Goal: Communication & Community: Participate in discussion

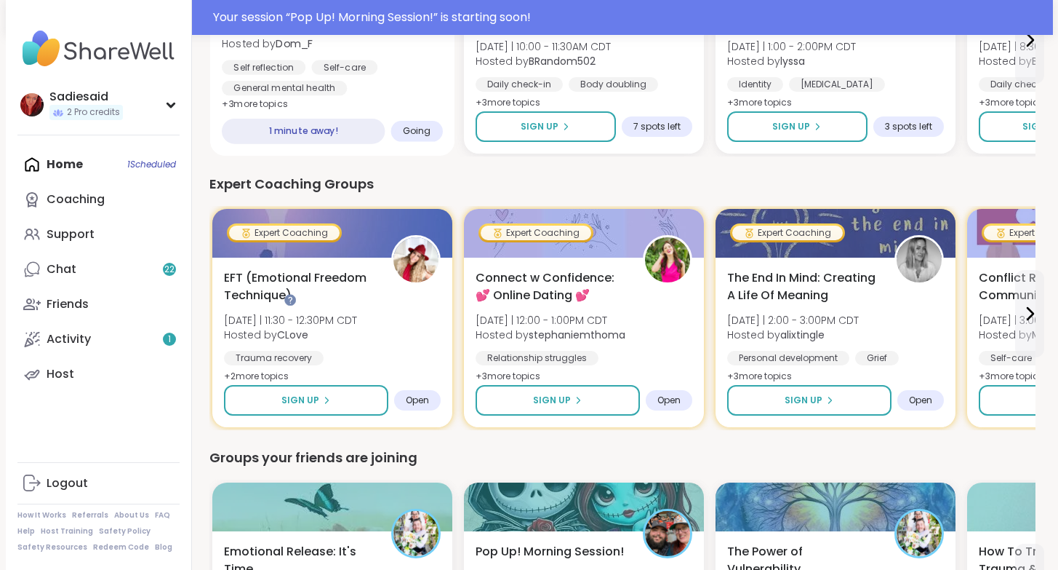
click at [431, 137] on span "Going" at bounding box center [416, 131] width 28 height 12
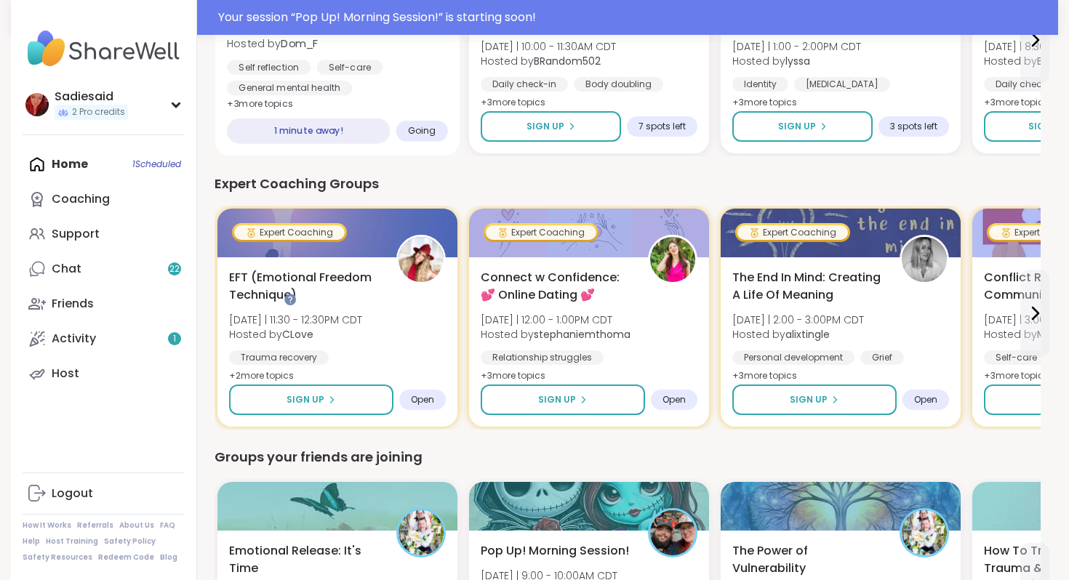
click at [436, 137] on span "Going" at bounding box center [422, 131] width 28 height 12
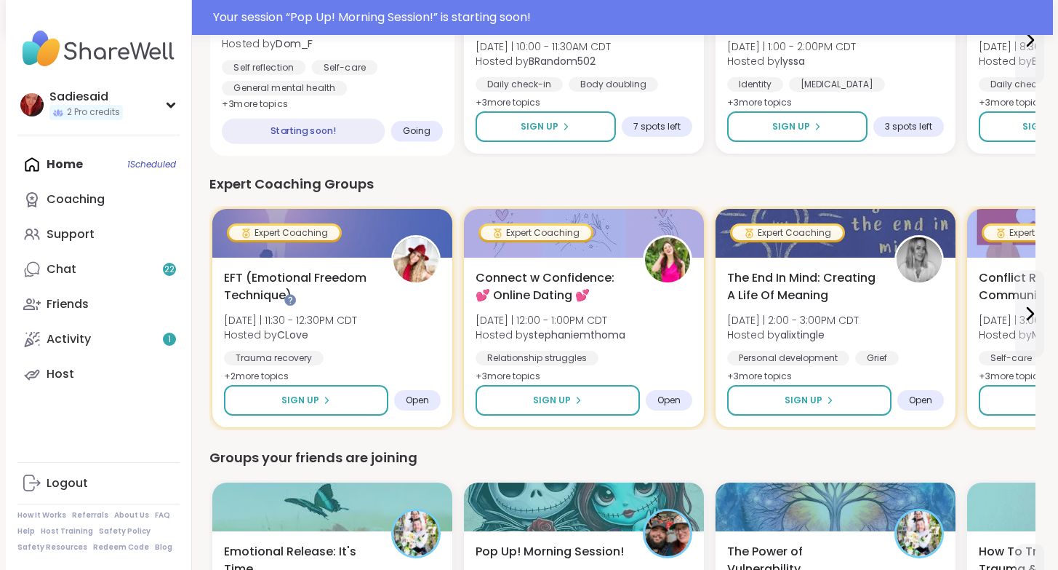
click at [431, 137] on span "Going" at bounding box center [416, 131] width 28 height 12
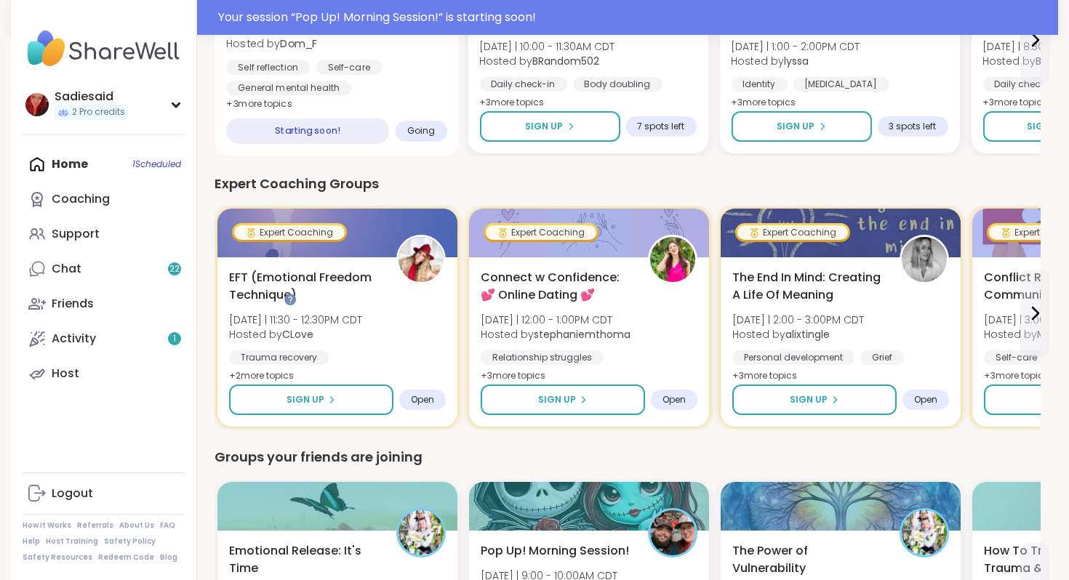
click at [378, 12] on span "Pop Up! Morning Session!" at bounding box center [301, 3] width 151 height 17
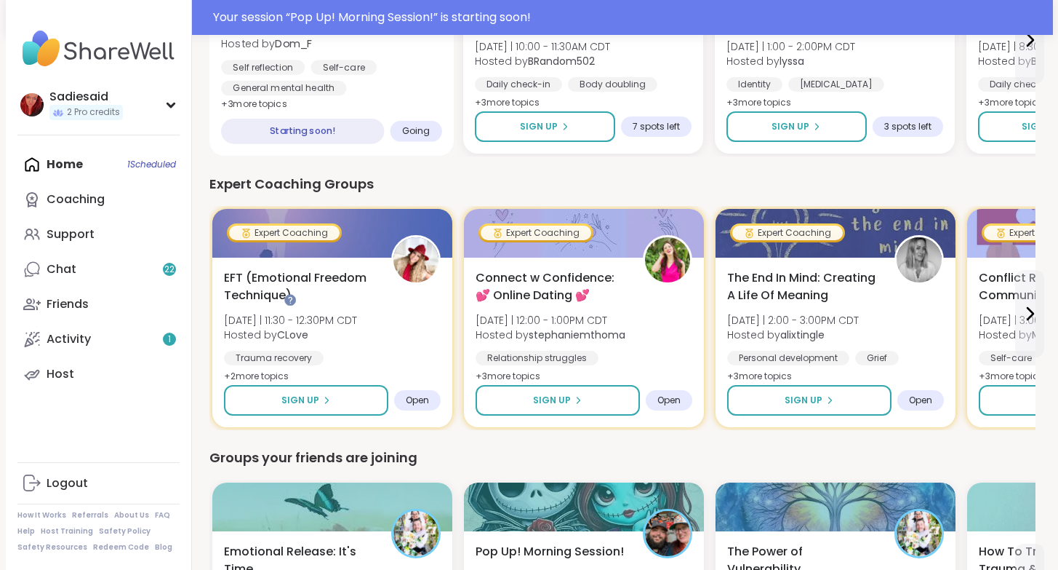
click at [372, 12] on span "Pop Up! Morning Session!" at bounding box center [296, 3] width 151 height 17
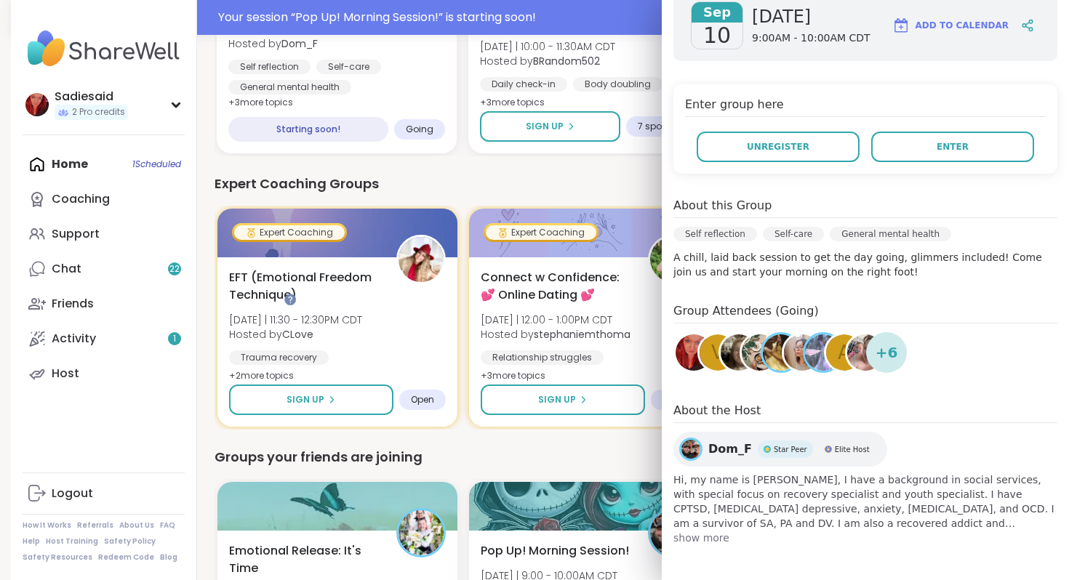
scroll to position [384, 0]
click at [937, 153] on span "Enter" at bounding box center [953, 146] width 32 height 13
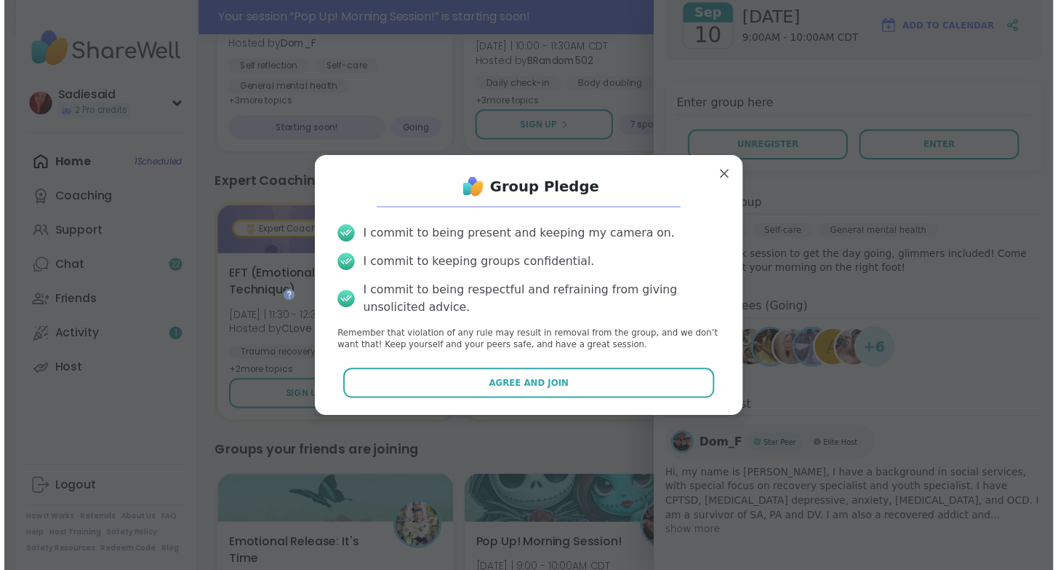
scroll to position [52, 0]
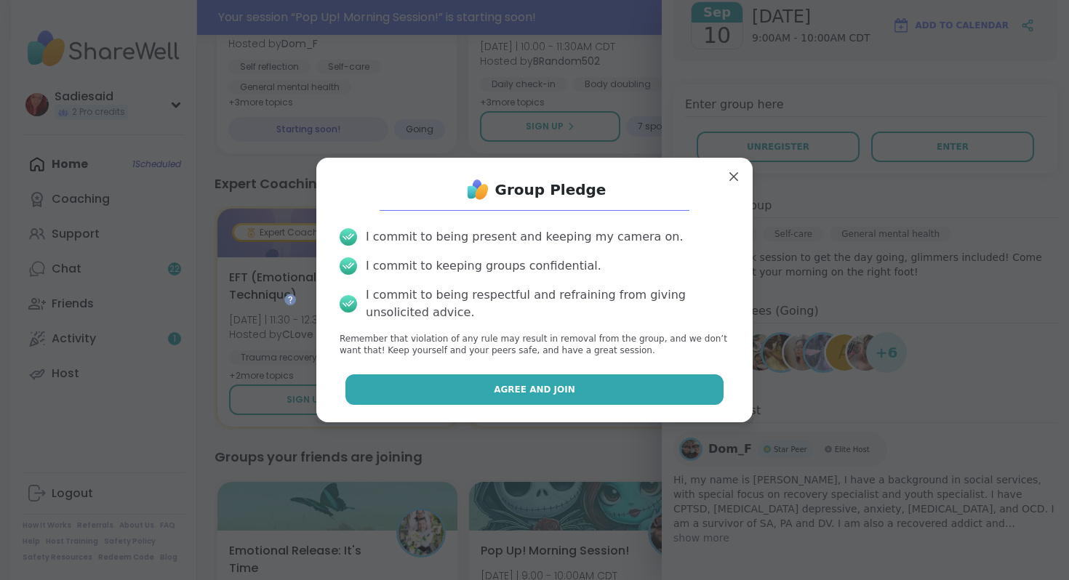
click at [528, 396] on span "Agree and Join" at bounding box center [534, 389] width 81 height 13
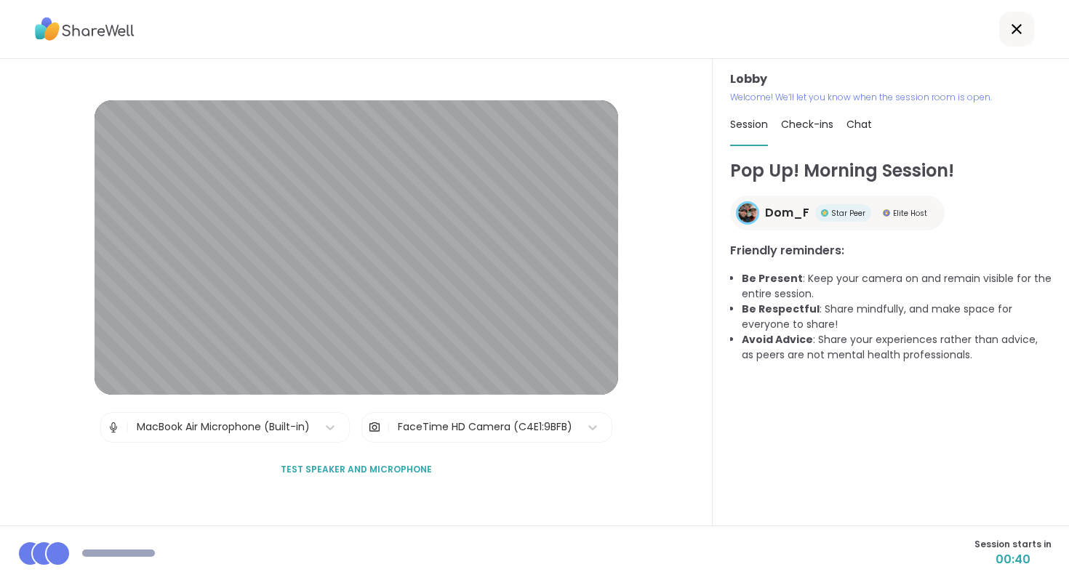
scroll to position [191, 0]
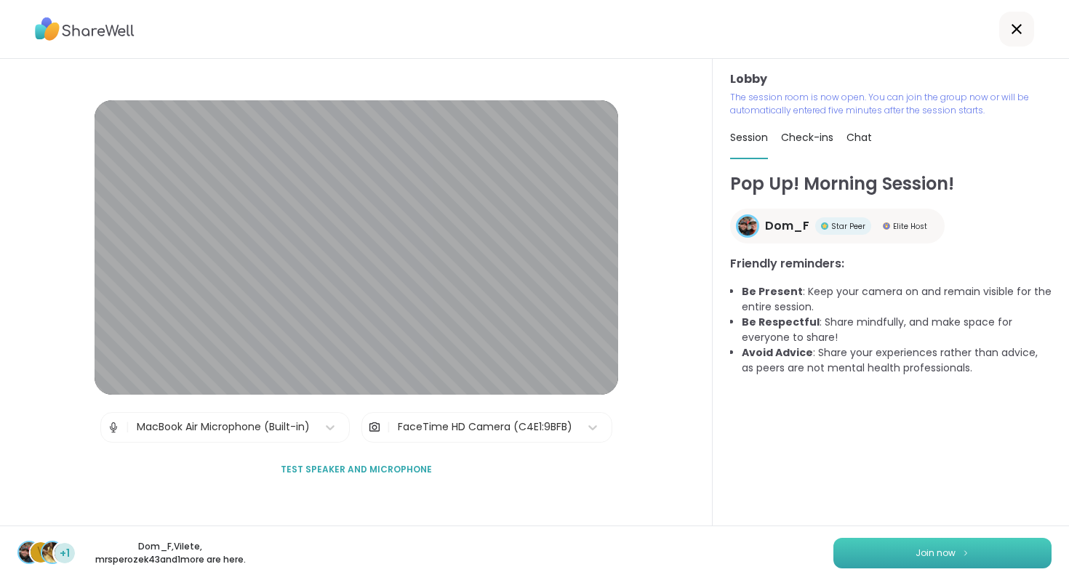
click at [916, 547] on span "Join now" at bounding box center [936, 553] width 40 height 13
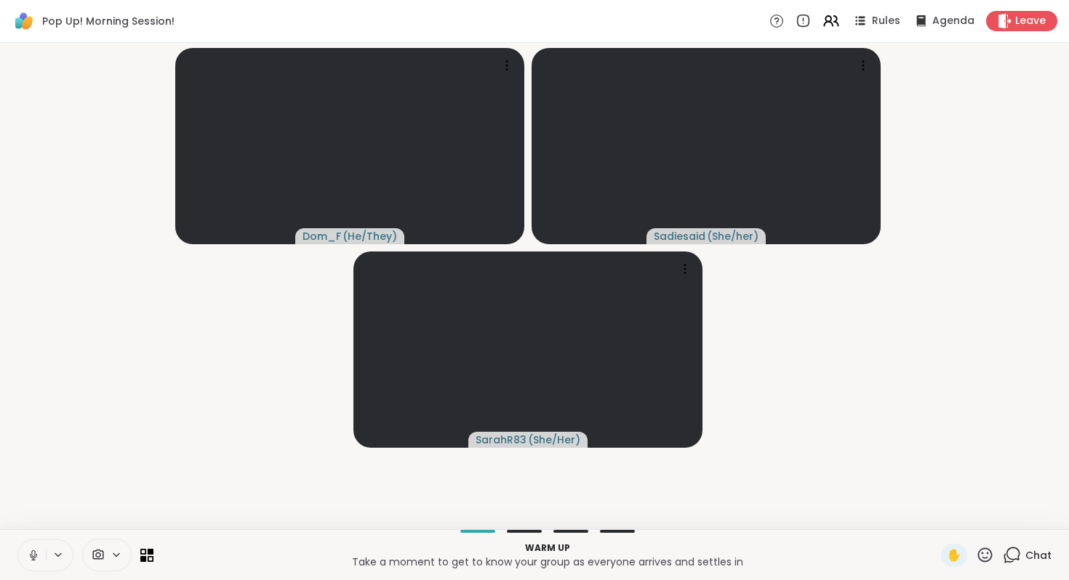
click at [40, 549] on icon at bounding box center [33, 555] width 13 height 13
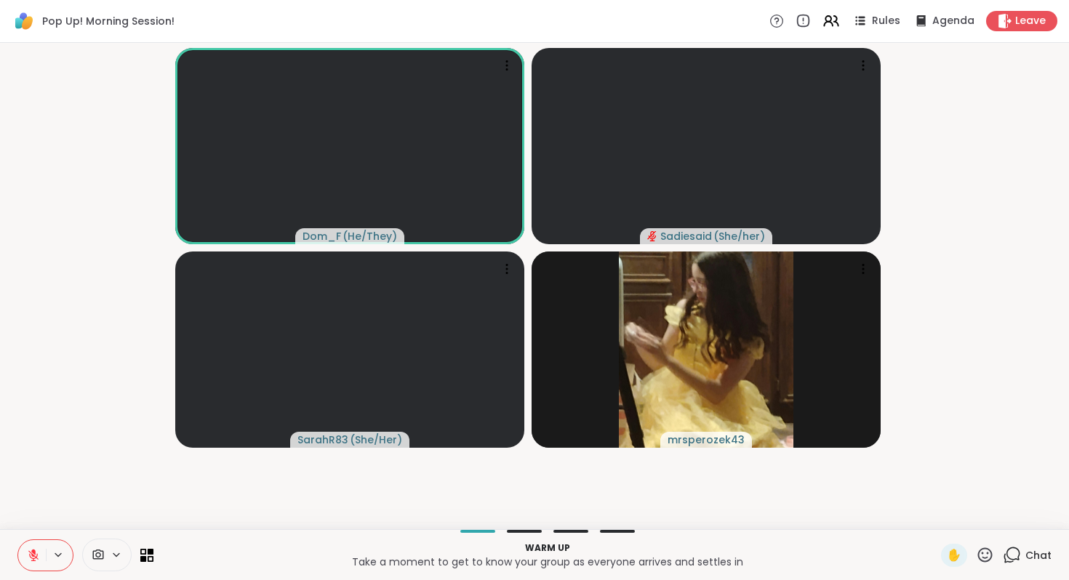
click at [40, 549] on icon at bounding box center [33, 555] width 13 height 13
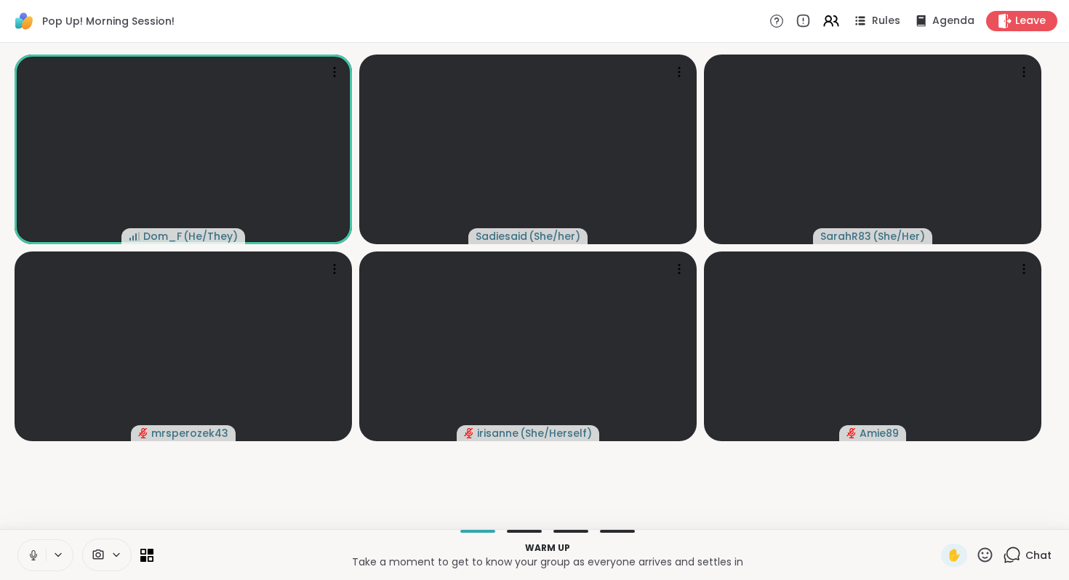
click at [35, 551] on icon at bounding box center [33, 554] width 4 height 7
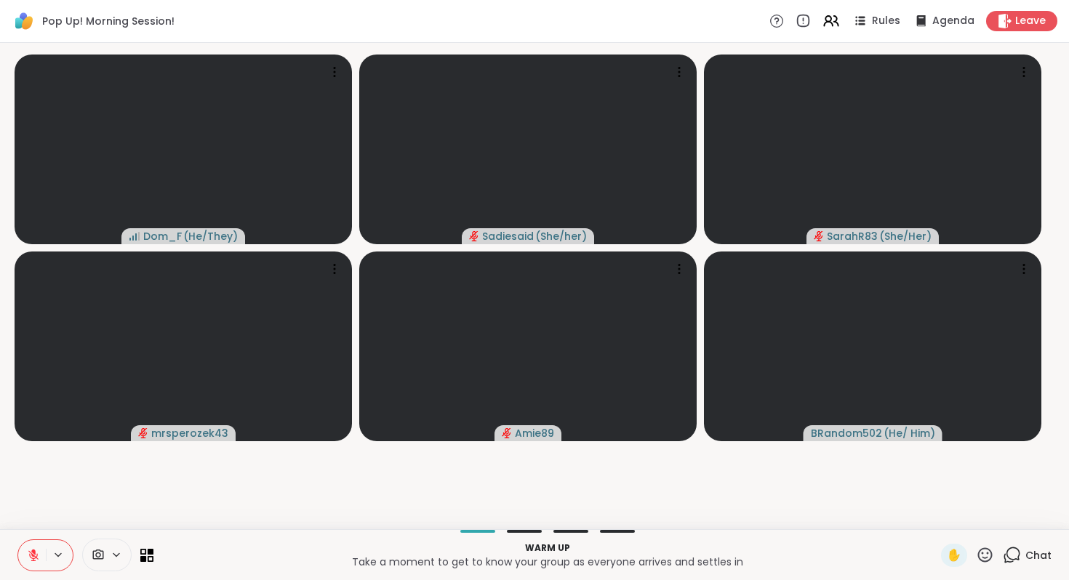
click at [39, 551] on icon at bounding box center [33, 556] width 10 height 10
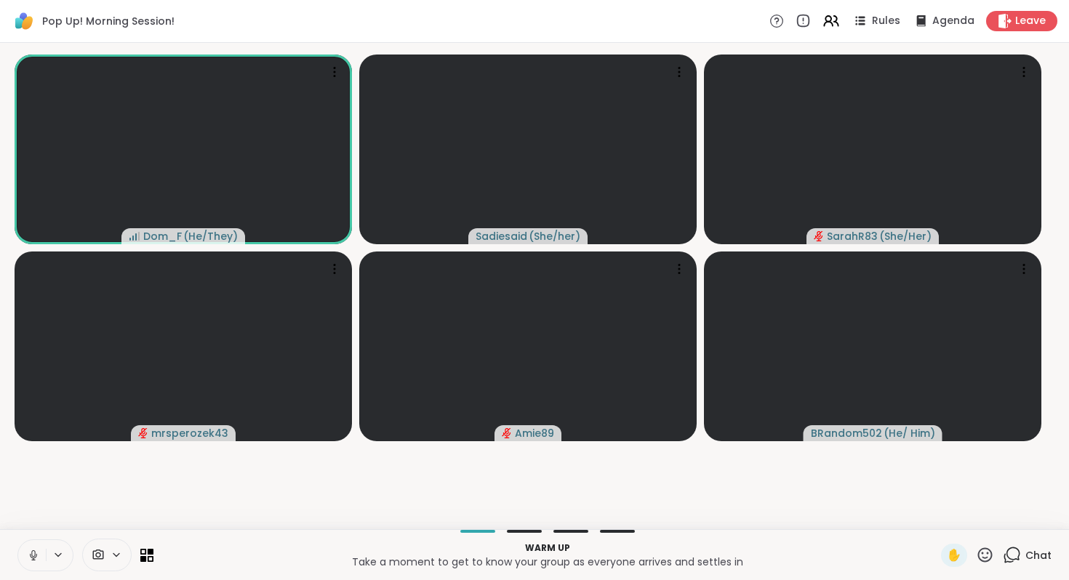
click at [37, 554] on icon at bounding box center [33, 556] width 7 height 4
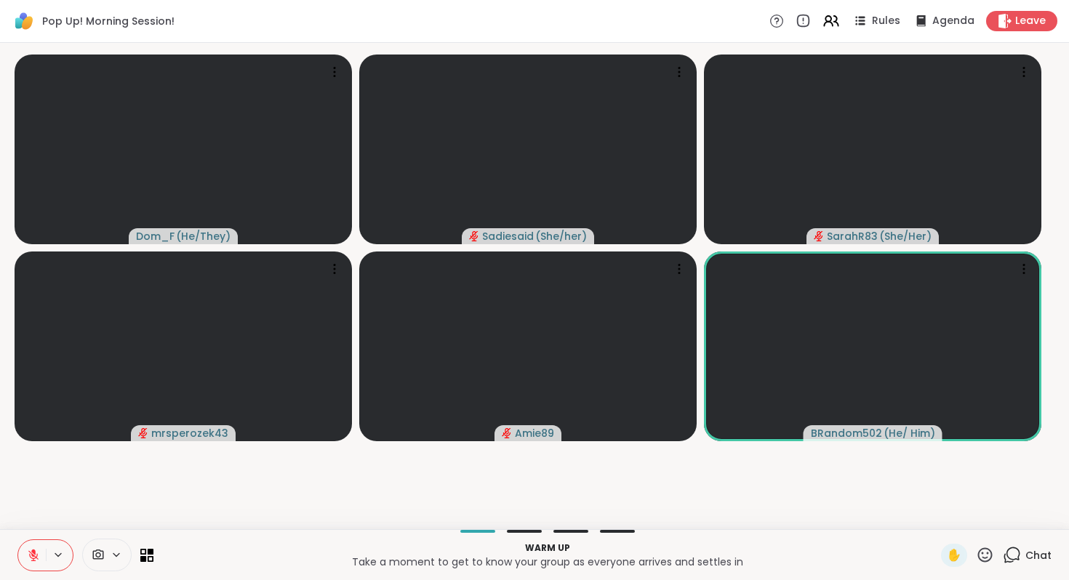
click at [36, 549] on icon at bounding box center [33, 552] width 4 height 6
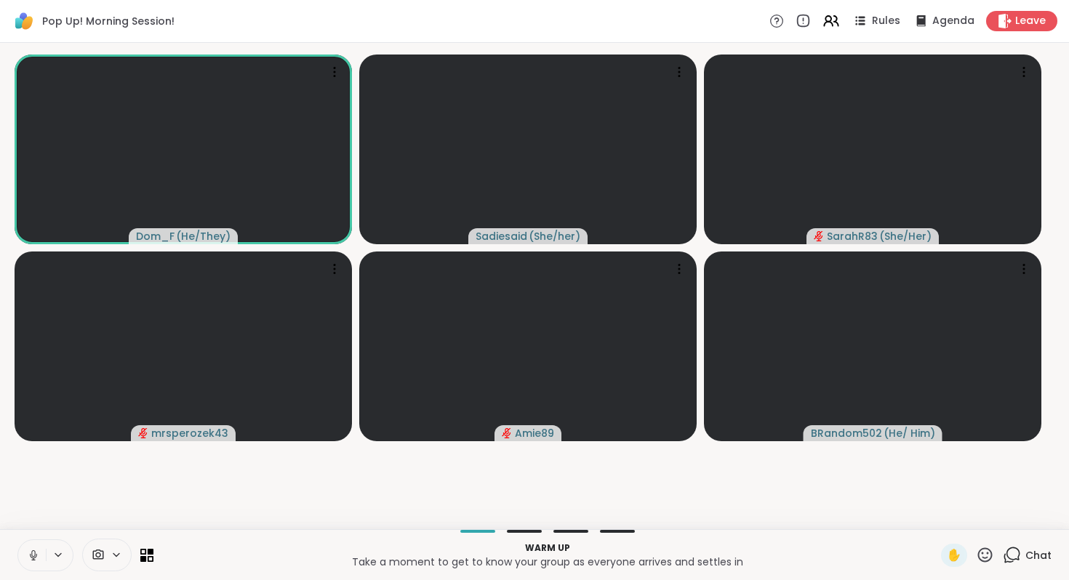
click at [35, 551] on icon at bounding box center [33, 554] width 4 height 7
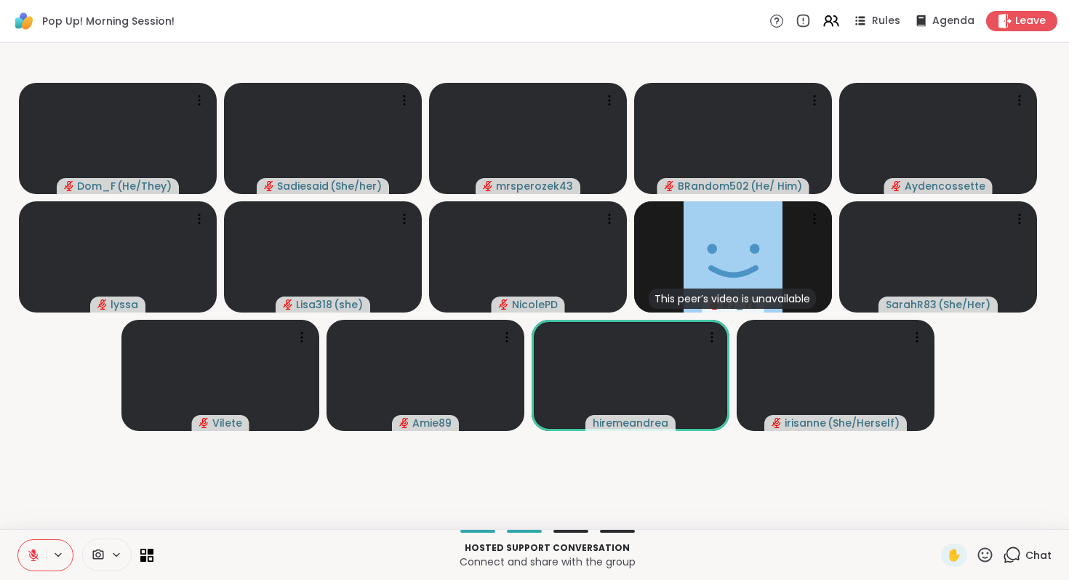
click at [39, 551] on icon at bounding box center [33, 556] width 10 height 10
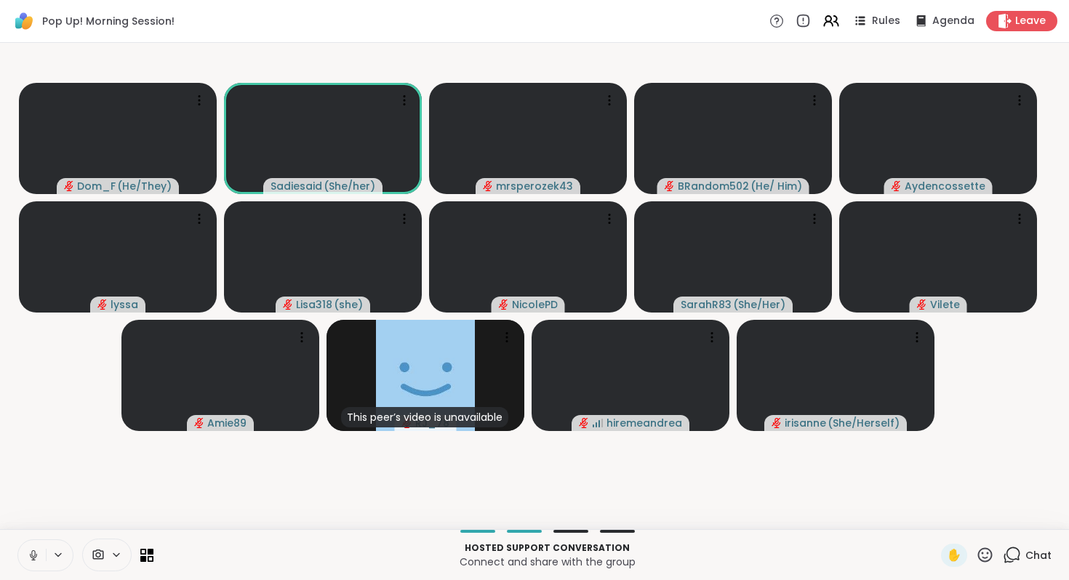
click at [40, 549] on icon at bounding box center [33, 555] width 13 height 13
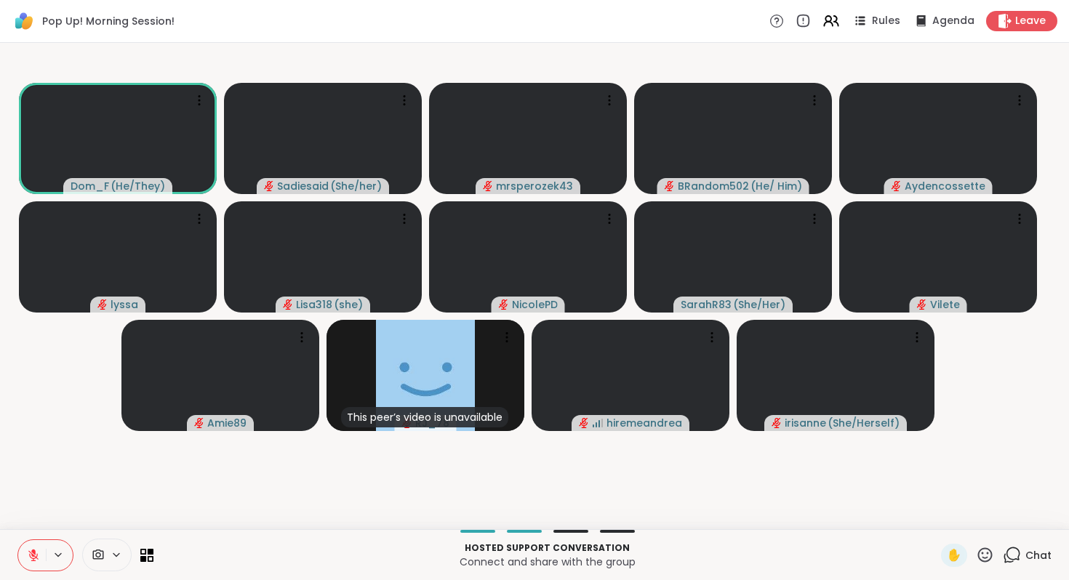
click at [39, 551] on icon at bounding box center [33, 556] width 10 height 10
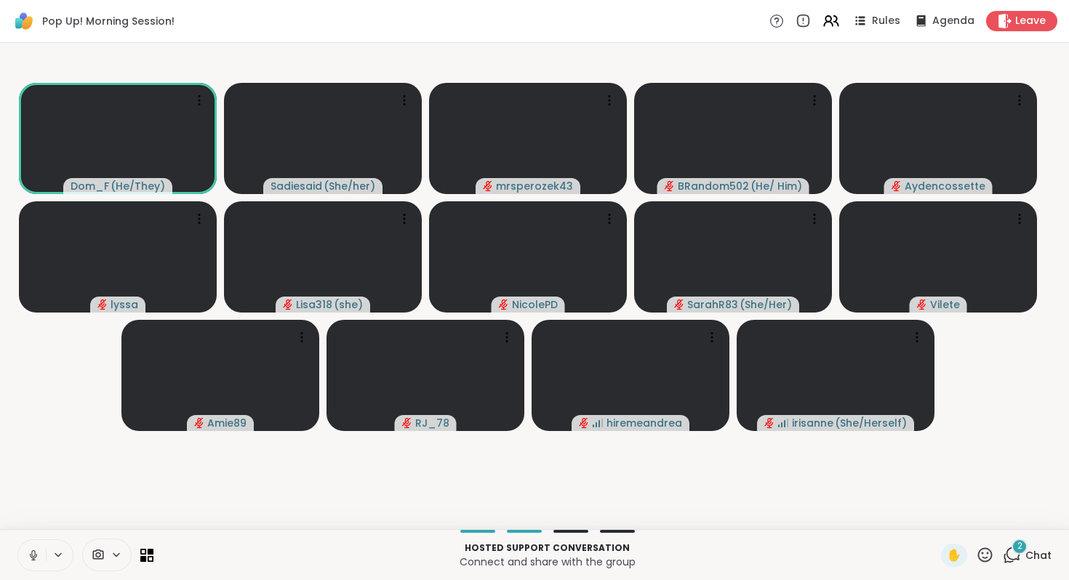
click at [40, 549] on icon at bounding box center [33, 555] width 13 height 13
click at [1003, 546] on icon at bounding box center [1012, 555] width 18 height 18
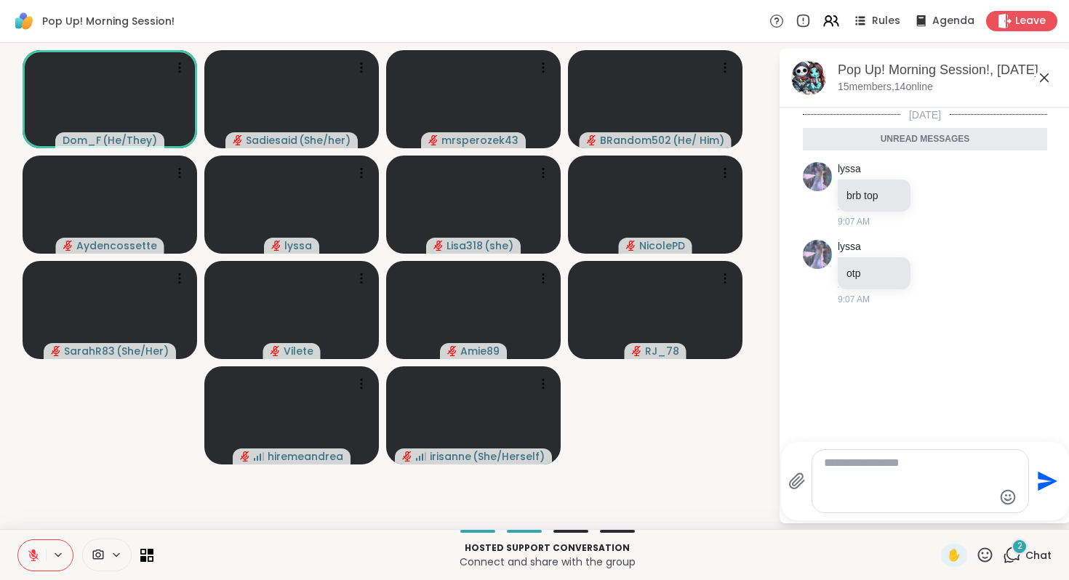
scroll to position [177, 0]
click at [934, 306] on div "lyssa otp 9:07 AM" at bounding box center [898, 273] width 121 height 66
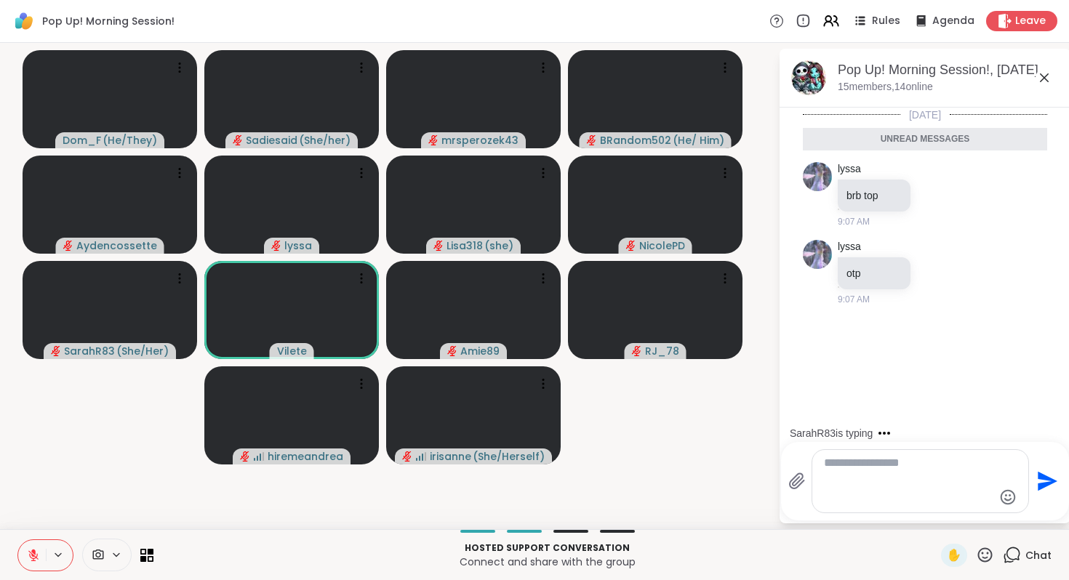
click at [1036, 87] on icon at bounding box center [1044, 77] width 17 height 17
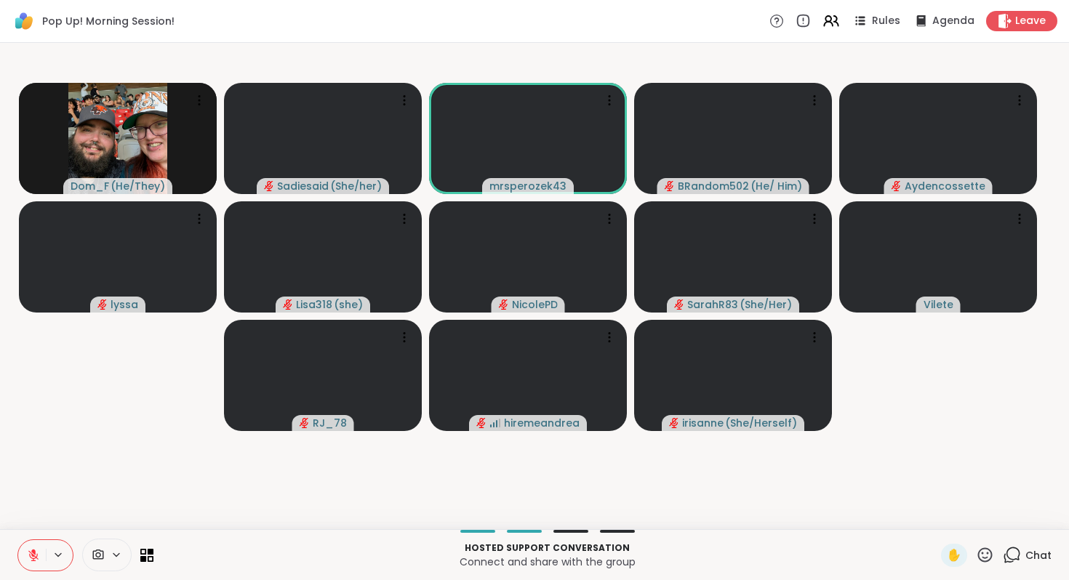
click at [976, 546] on icon at bounding box center [985, 555] width 18 height 18
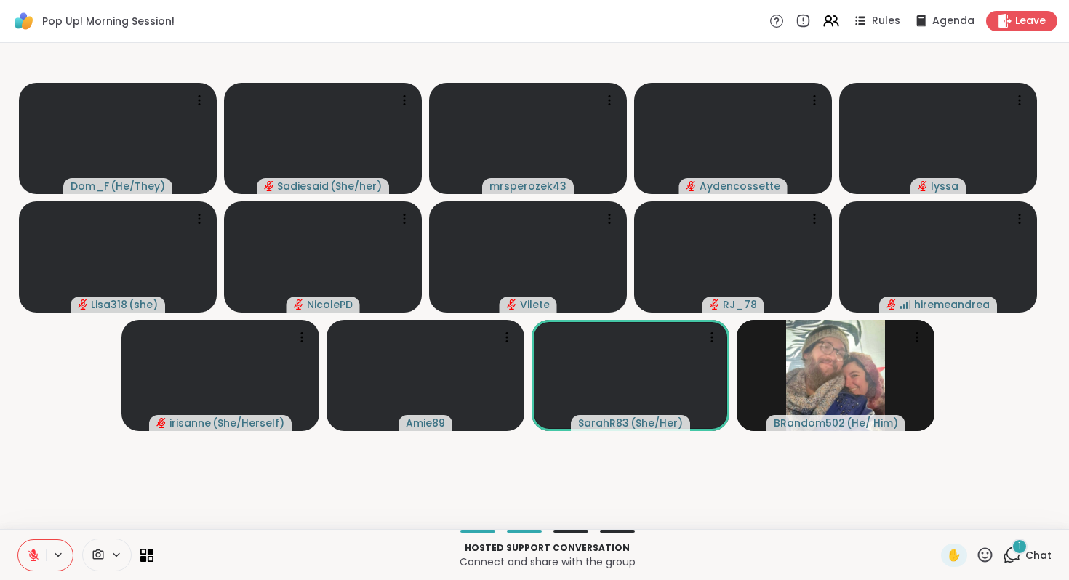
click at [39, 551] on icon at bounding box center [33, 556] width 10 height 10
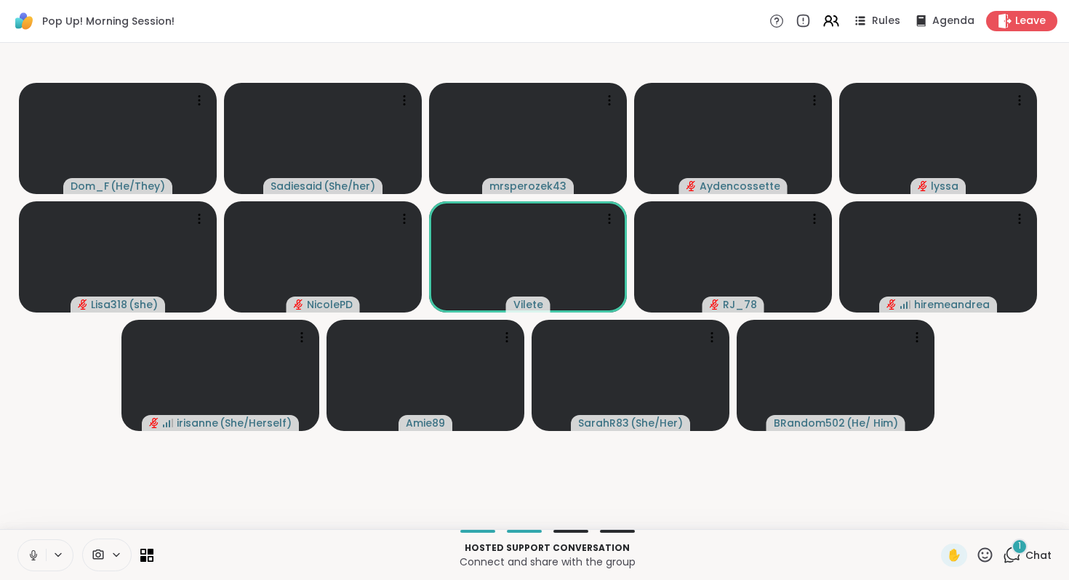
click at [33, 558] on icon at bounding box center [33, 559] width 1 height 3
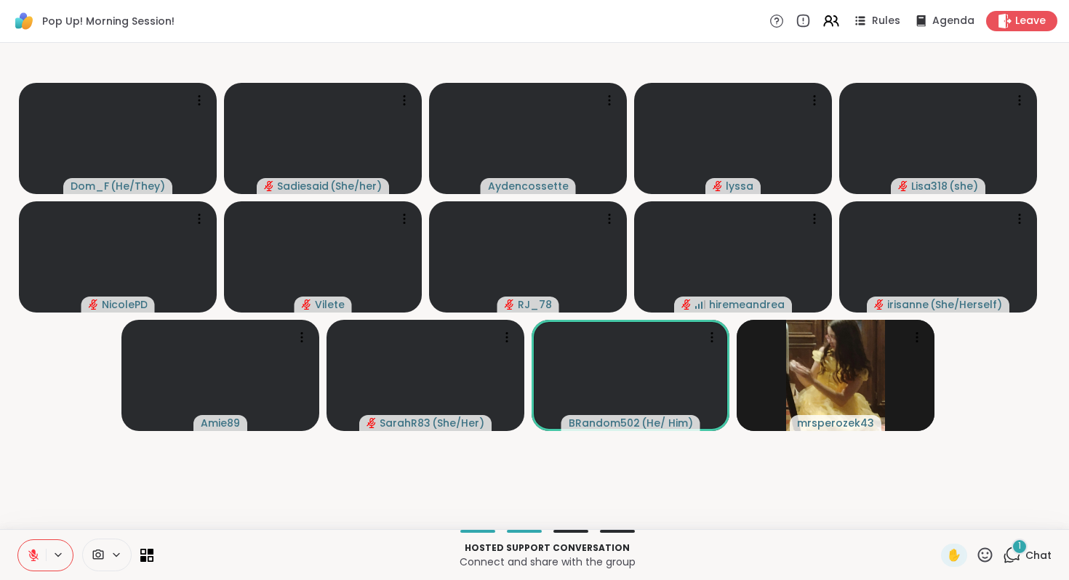
click at [1003, 546] on icon at bounding box center [1012, 555] width 18 height 18
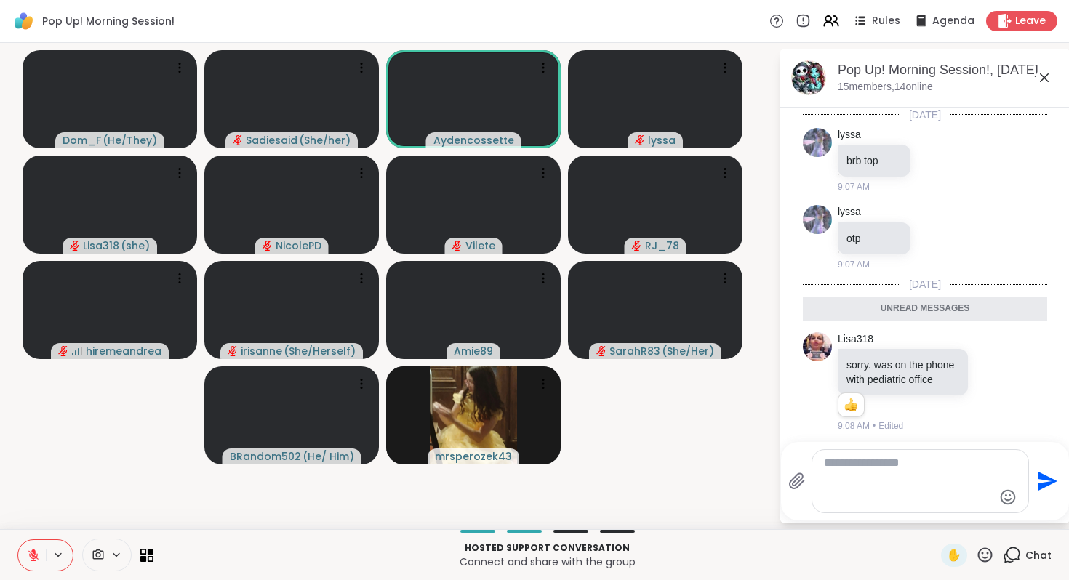
scroll to position [524, 0]
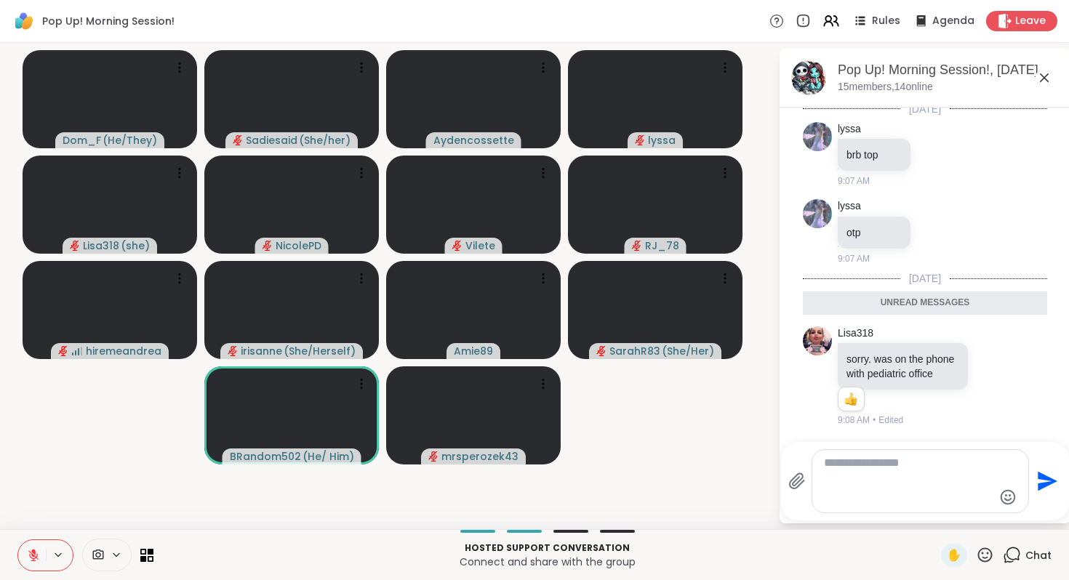
click at [901, 456] on textarea "Type your message" at bounding box center [908, 481] width 169 height 51
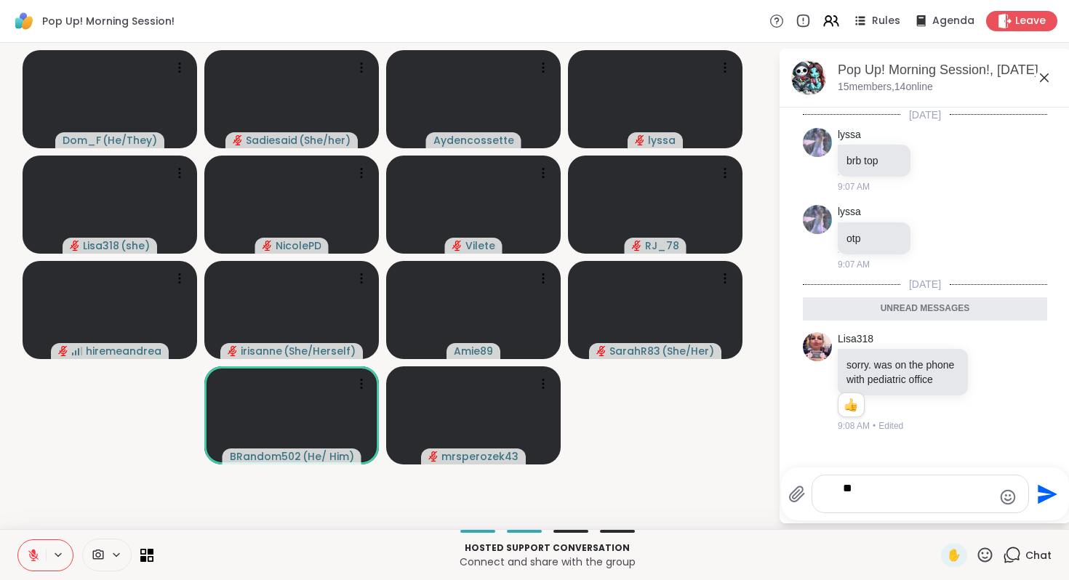
scroll to position [498, 0]
type textarea "***"
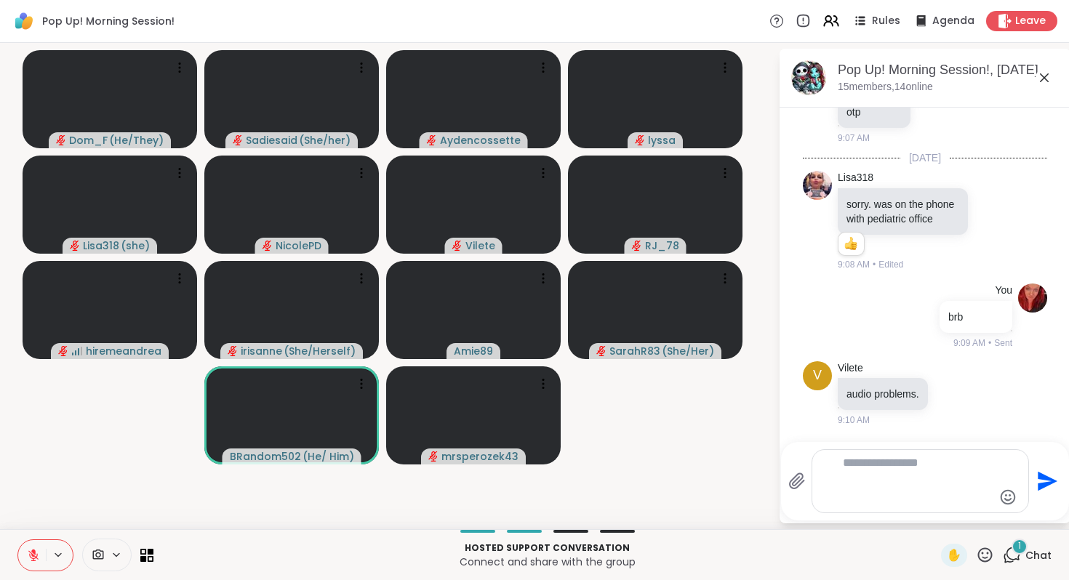
scroll to position [755, 0]
click at [1036, 87] on icon at bounding box center [1044, 77] width 17 height 17
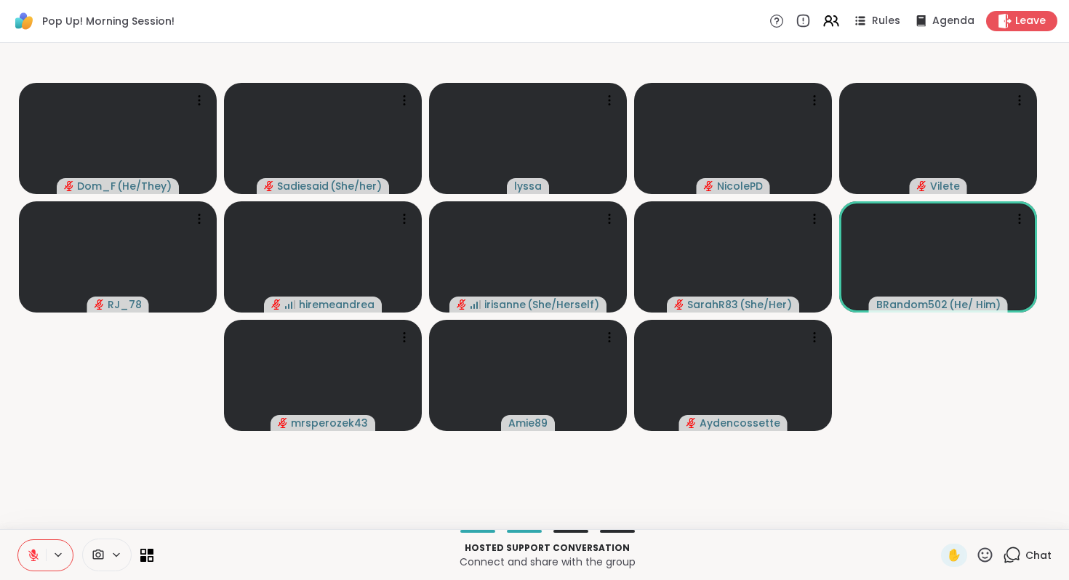
click at [40, 549] on icon at bounding box center [33, 555] width 13 height 13
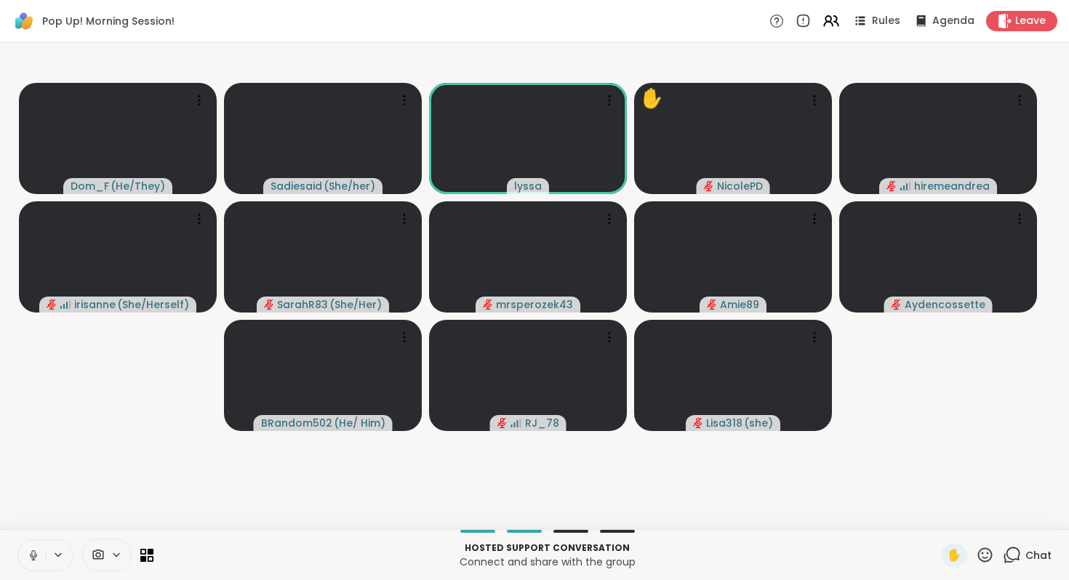
click at [40, 549] on icon at bounding box center [33, 555] width 13 height 13
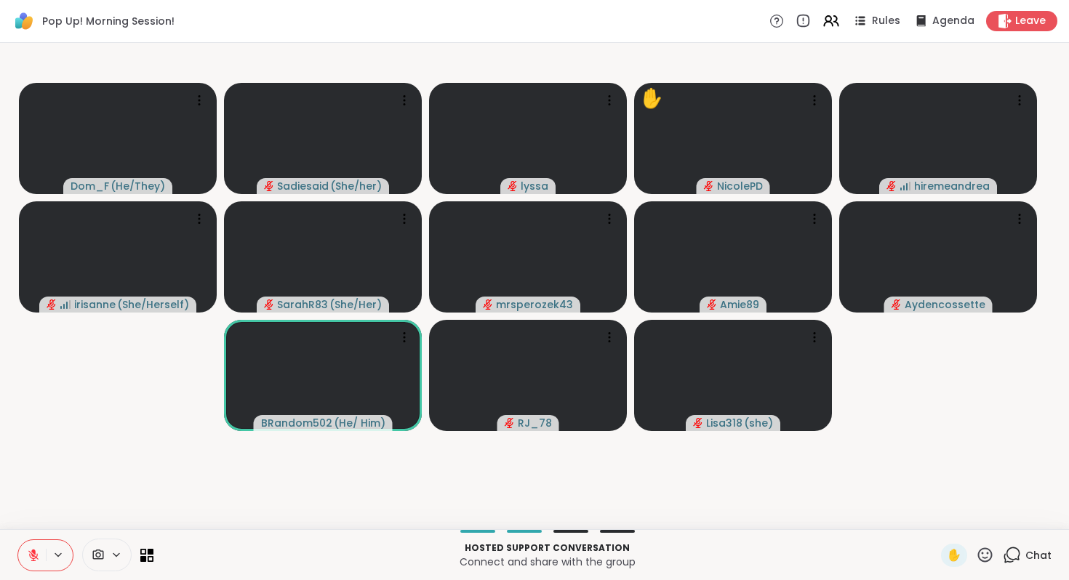
click at [976, 546] on icon at bounding box center [985, 555] width 18 height 18
click at [967, 508] on span "👍" at bounding box center [974, 516] width 15 height 17
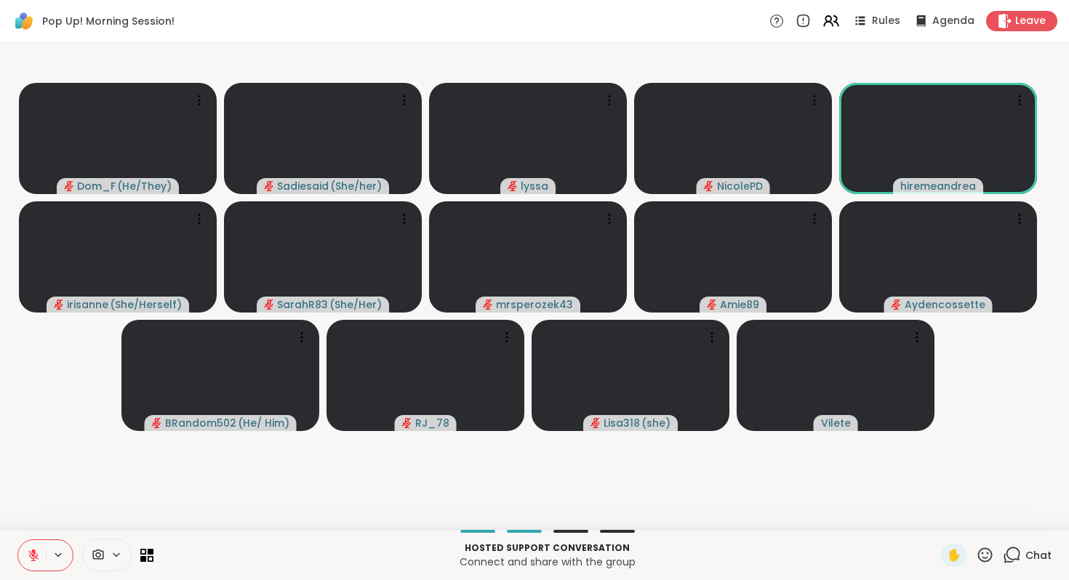
click at [976, 546] on icon at bounding box center [985, 555] width 18 height 18
click at [967, 508] on span "👍" at bounding box center [974, 516] width 15 height 17
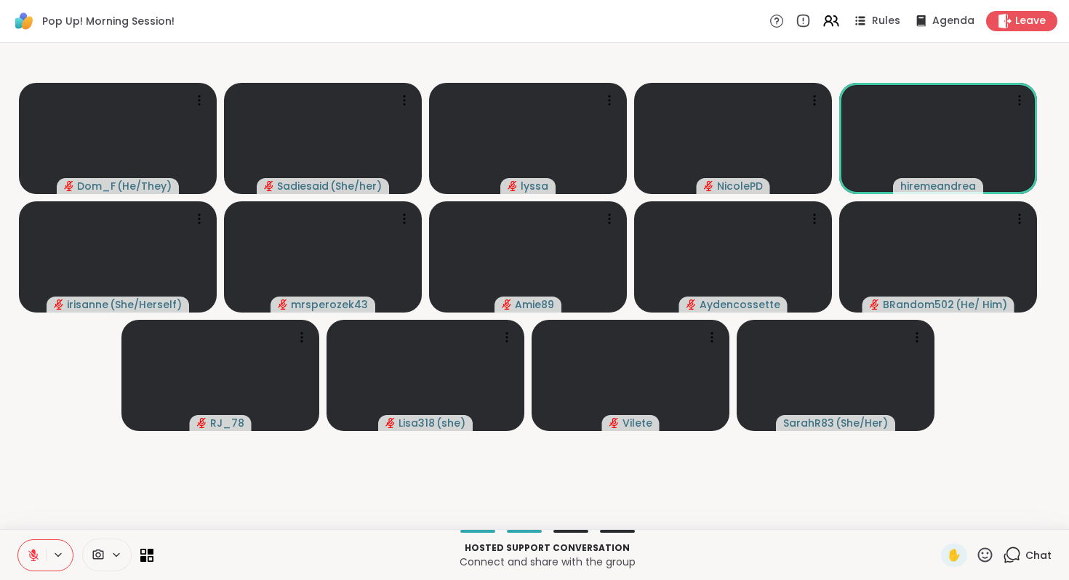
click at [976, 546] on icon at bounding box center [985, 555] width 18 height 18
click at [935, 508] on span "❤️" at bounding box center [942, 516] width 15 height 17
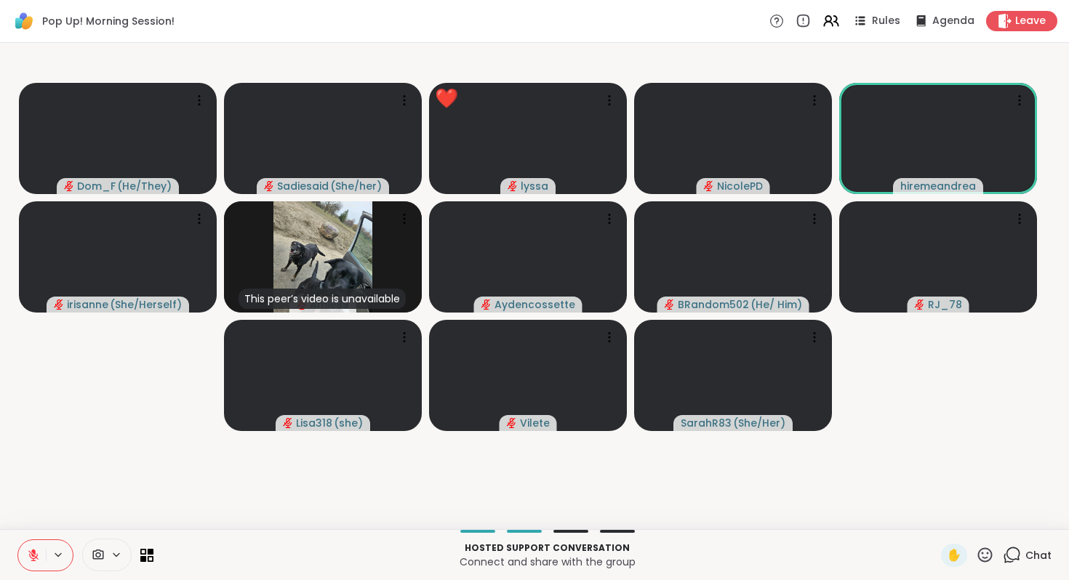
click at [978, 548] on icon at bounding box center [985, 555] width 15 height 15
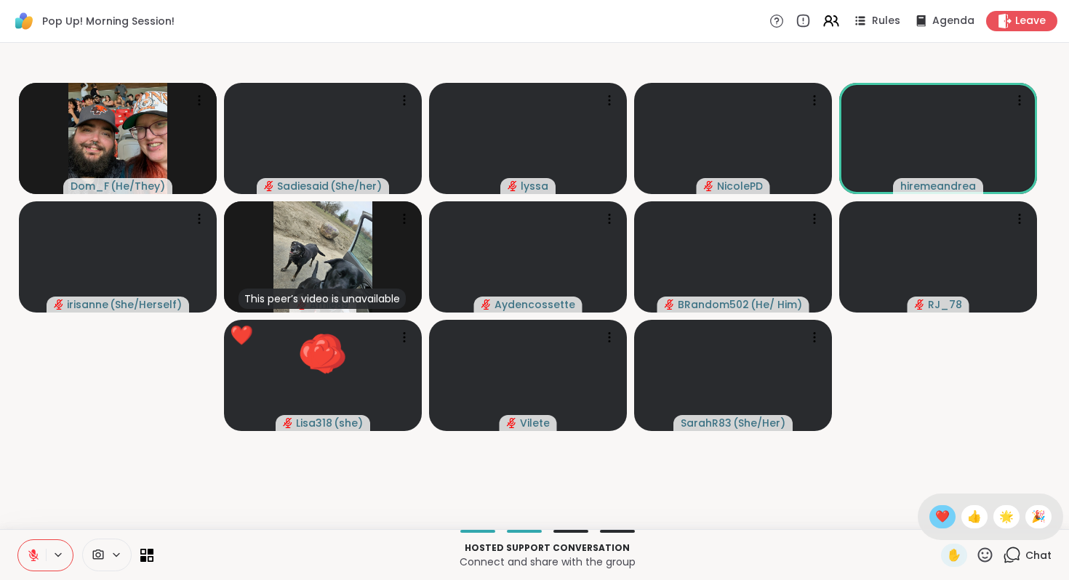
click at [935, 508] on span "❤️" at bounding box center [942, 516] width 15 height 17
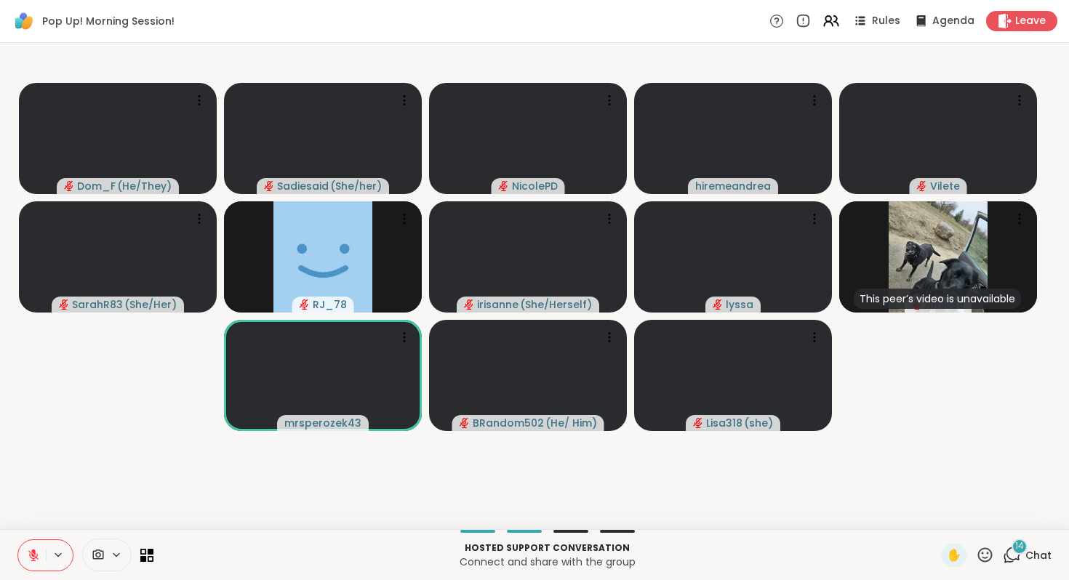
click at [1003, 546] on icon at bounding box center [1012, 555] width 18 height 18
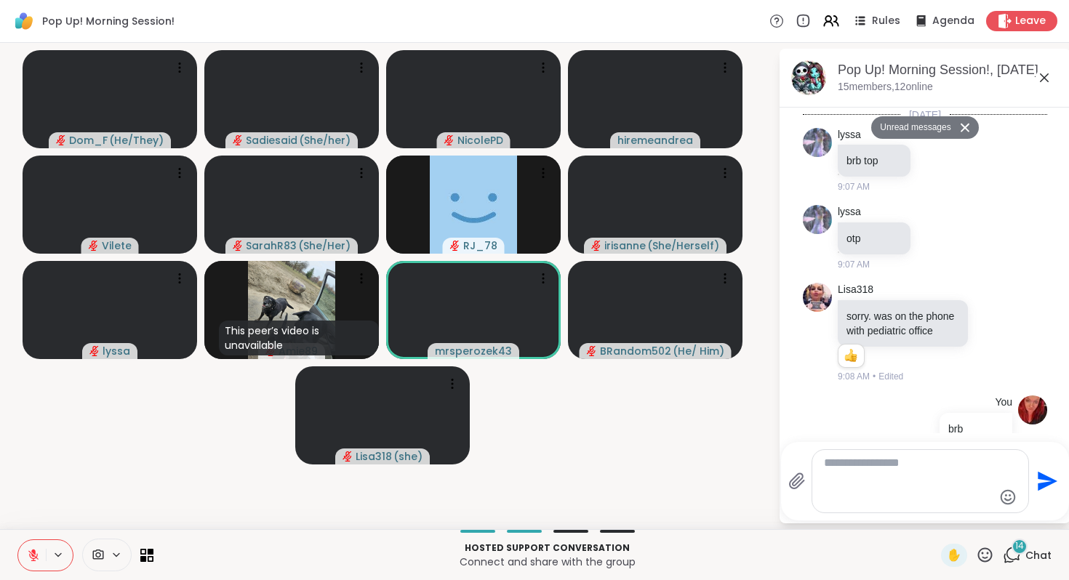
scroll to position [4999, 0]
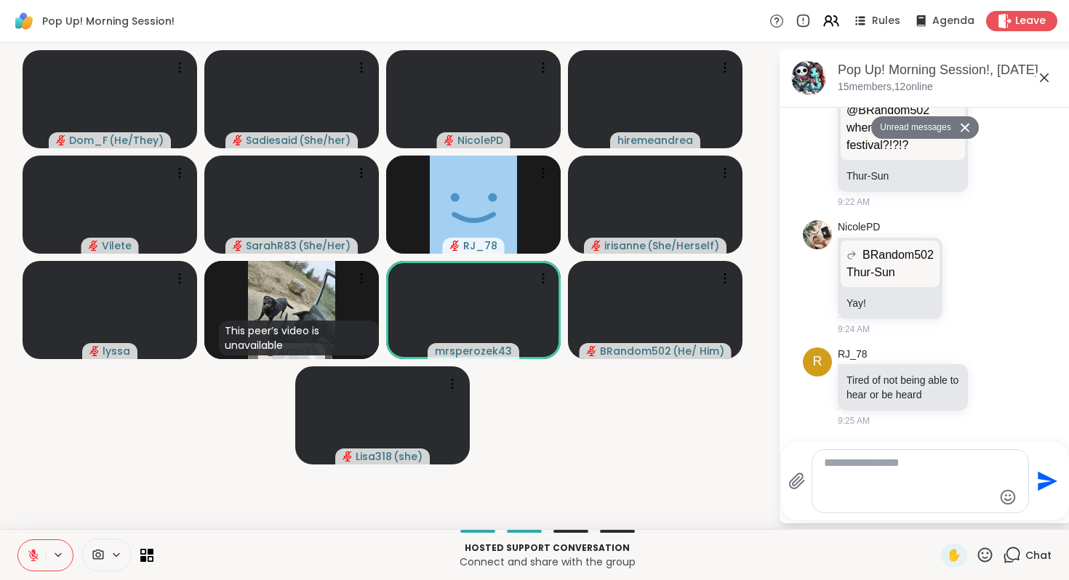
click at [928, 456] on textarea "Type your message" at bounding box center [908, 481] width 169 height 51
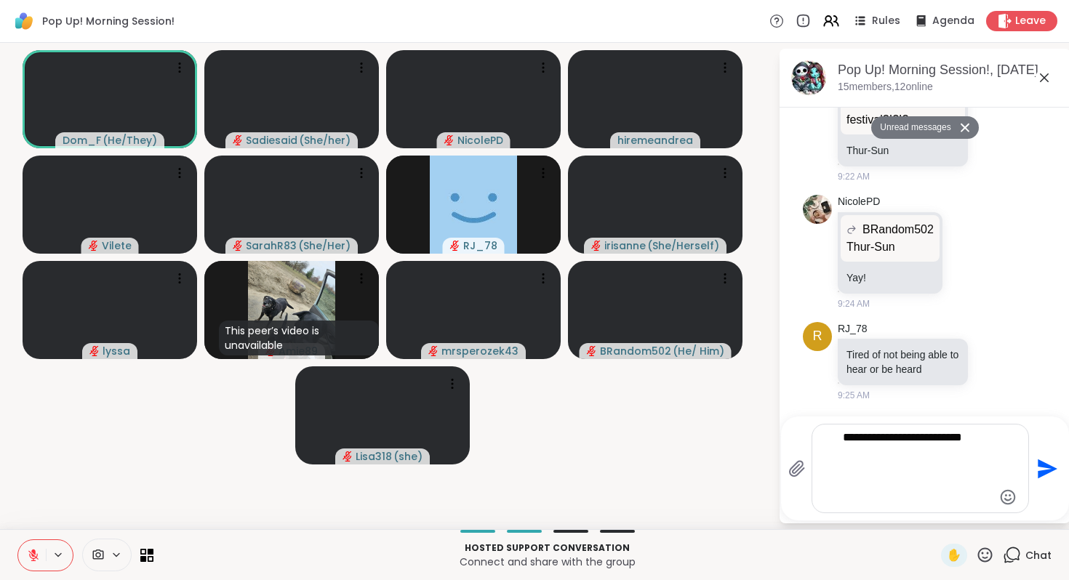
type textarea "**********"
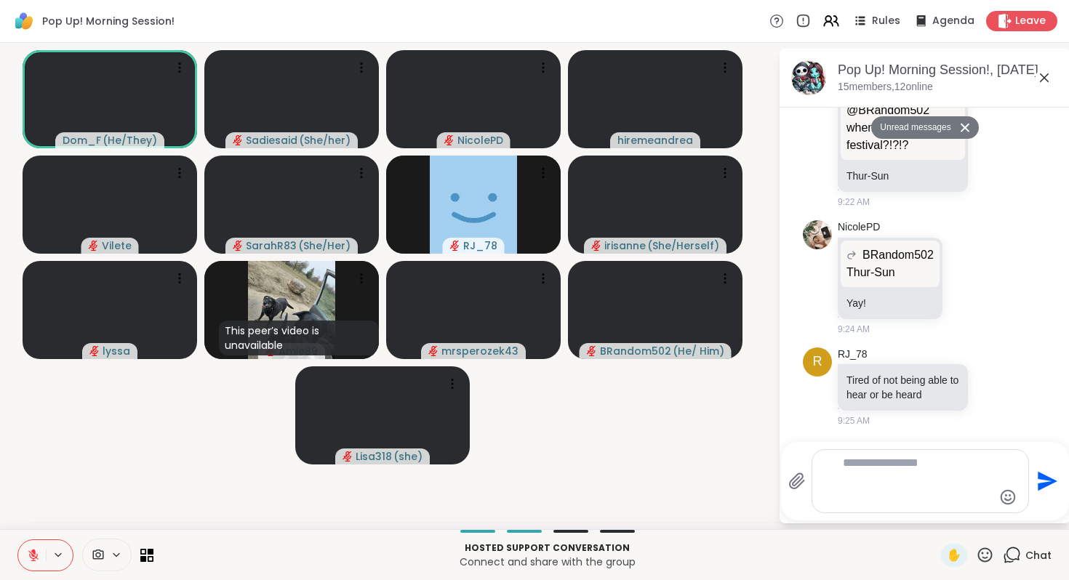
scroll to position [5122, 0]
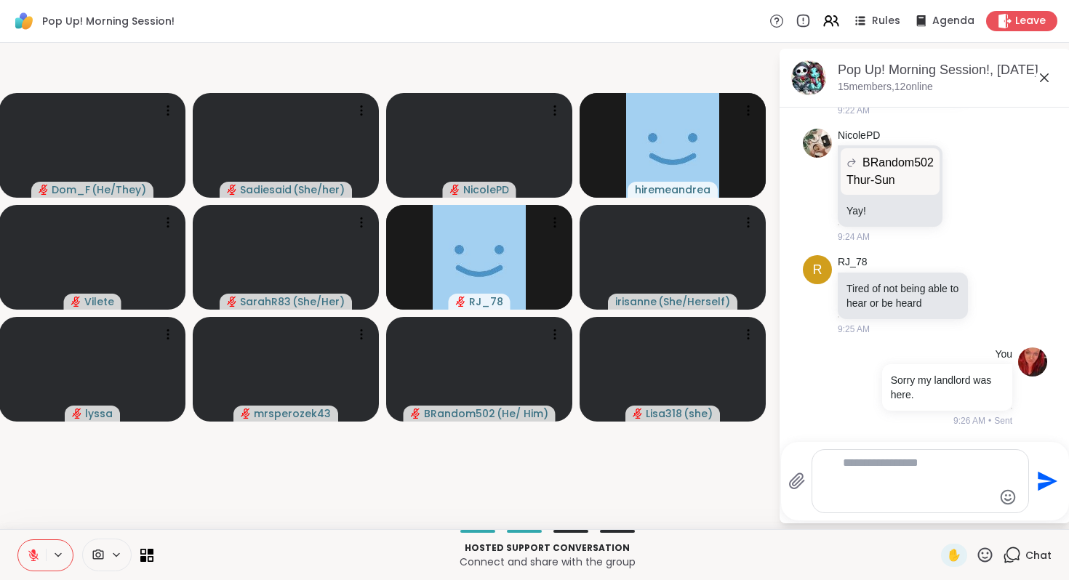
click at [1036, 87] on icon at bounding box center [1044, 77] width 17 height 17
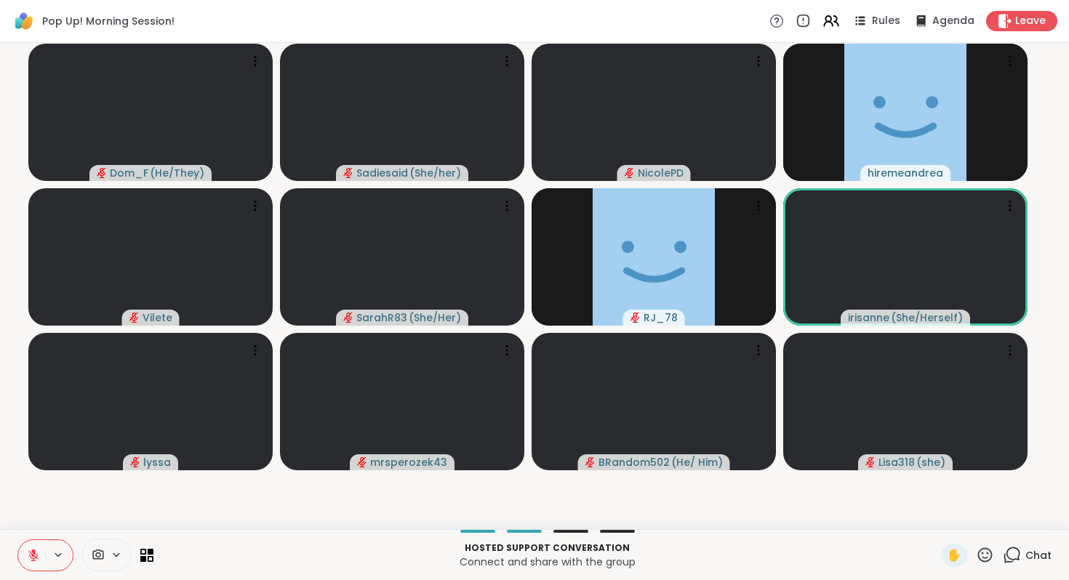
click at [1003, 546] on icon at bounding box center [1012, 555] width 18 height 18
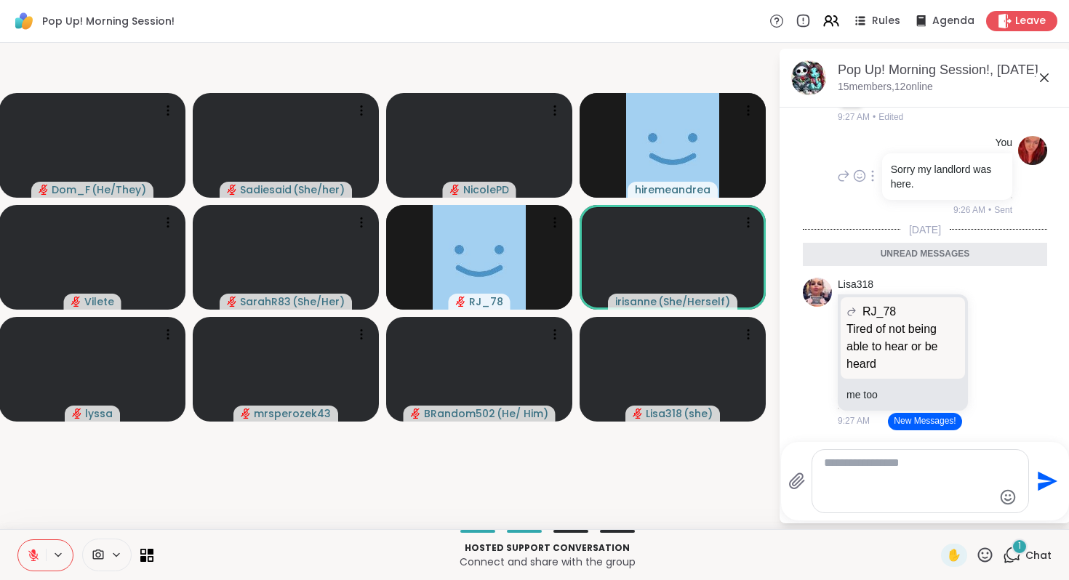
scroll to position [3817, 0]
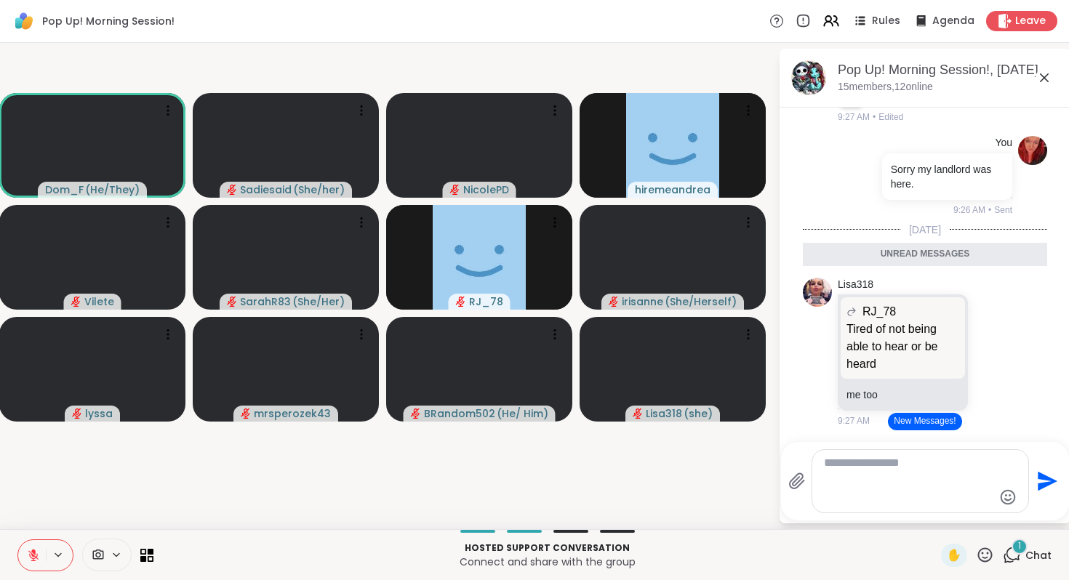
click at [1040, 82] on icon at bounding box center [1044, 77] width 9 height 9
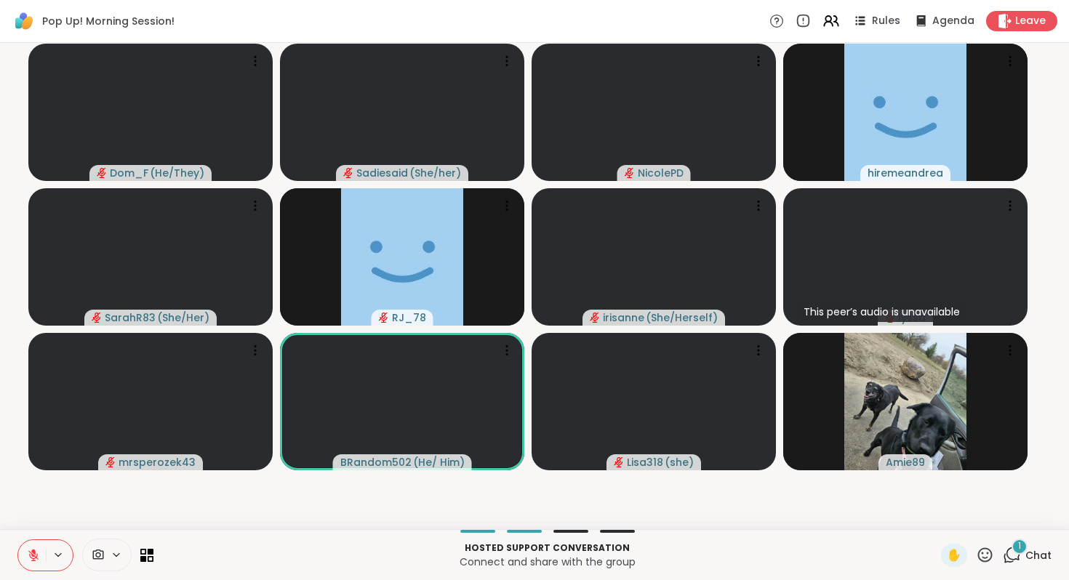
click at [1003, 546] on icon at bounding box center [1012, 555] width 18 height 18
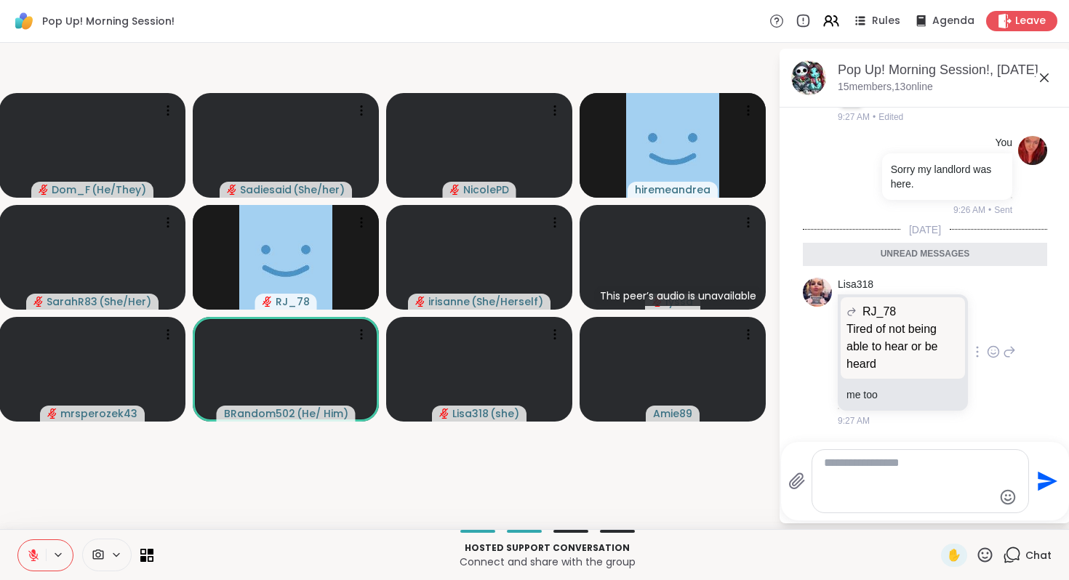
scroll to position [5501, 0]
click at [1036, 87] on icon at bounding box center [1044, 77] width 17 height 17
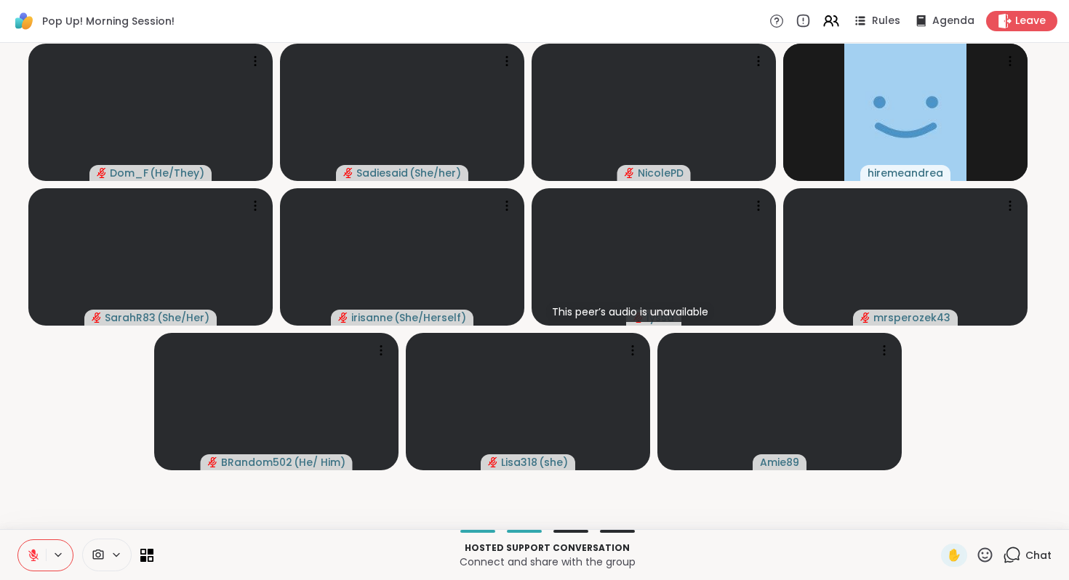
click at [71, 549] on button at bounding box center [59, 555] width 27 height 12
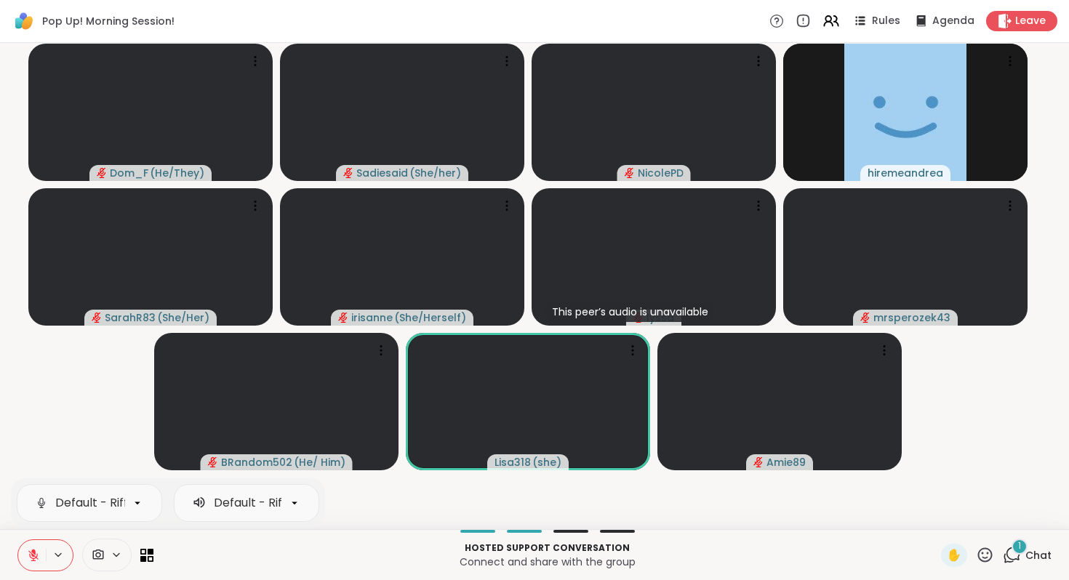
click at [1003, 546] on icon at bounding box center [1012, 555] width 18 height 18
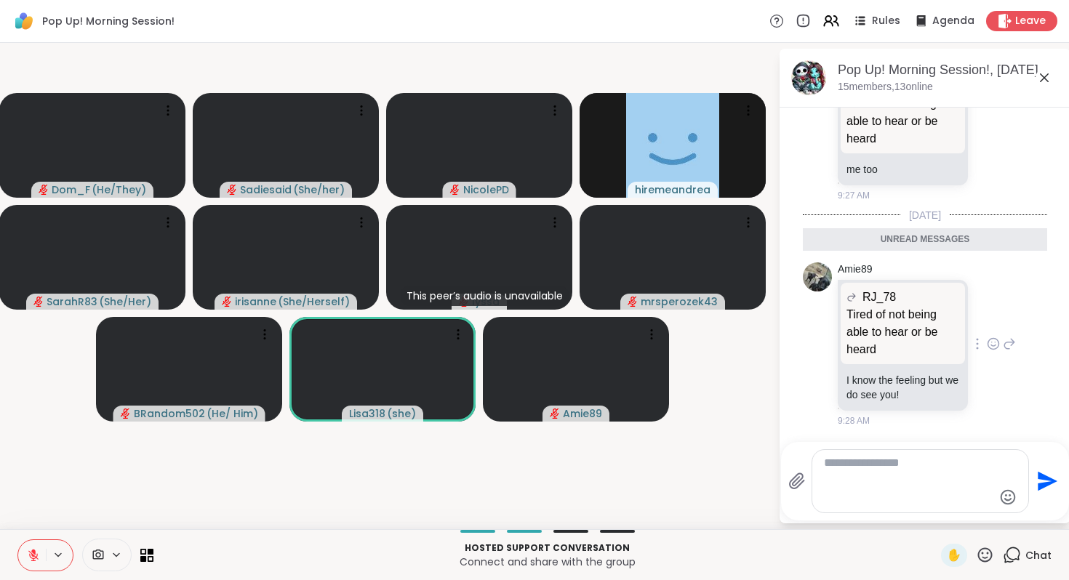
scroll to position [5858, 0]
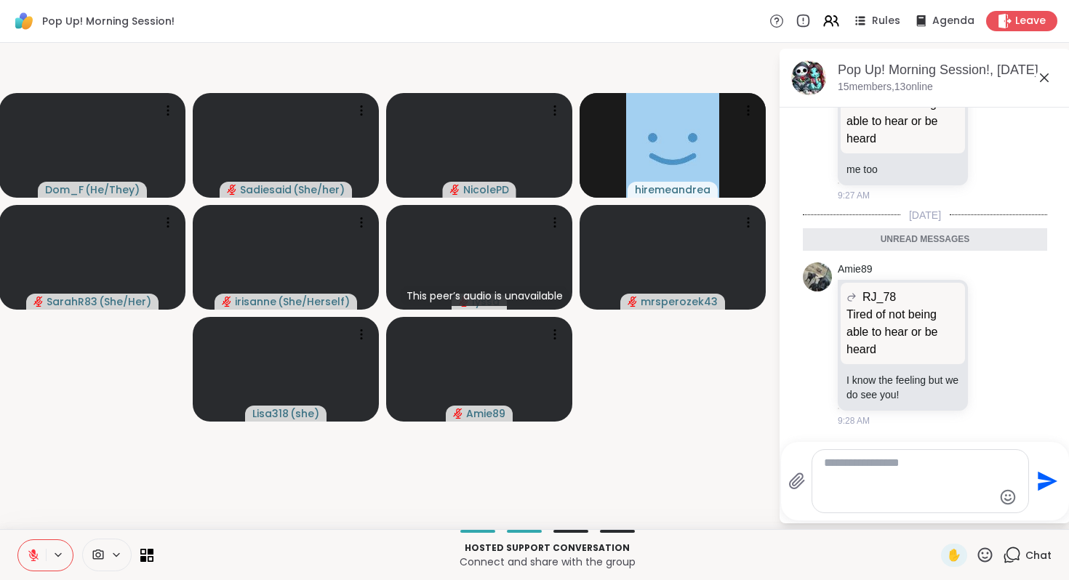
click at [40, 549] on icon at bounding box center [33, 555] width 13 height 13
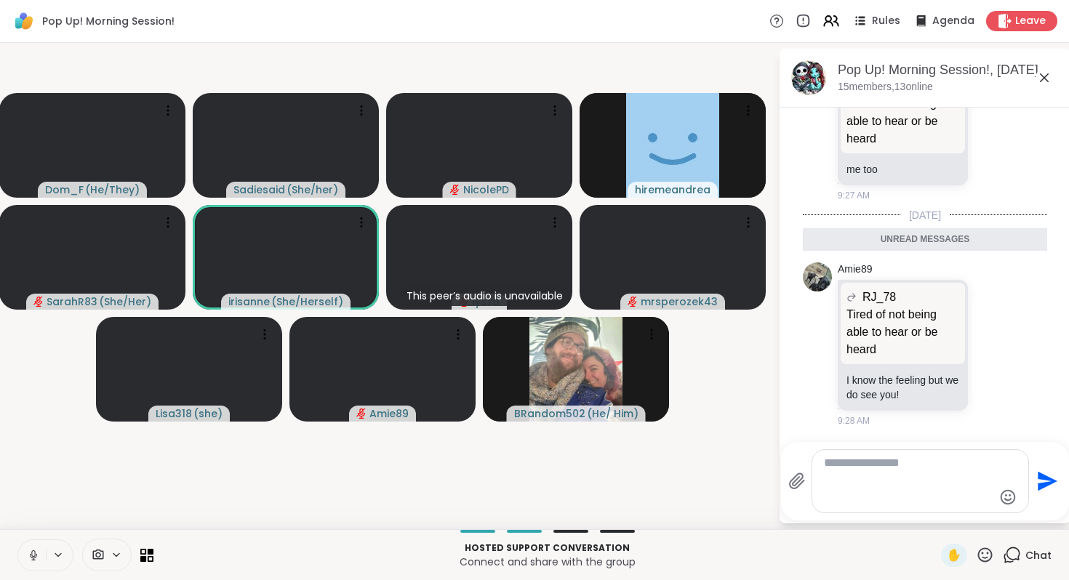
click at [40, 549] on icon at bounding box center [33, 555] width 13 height 13
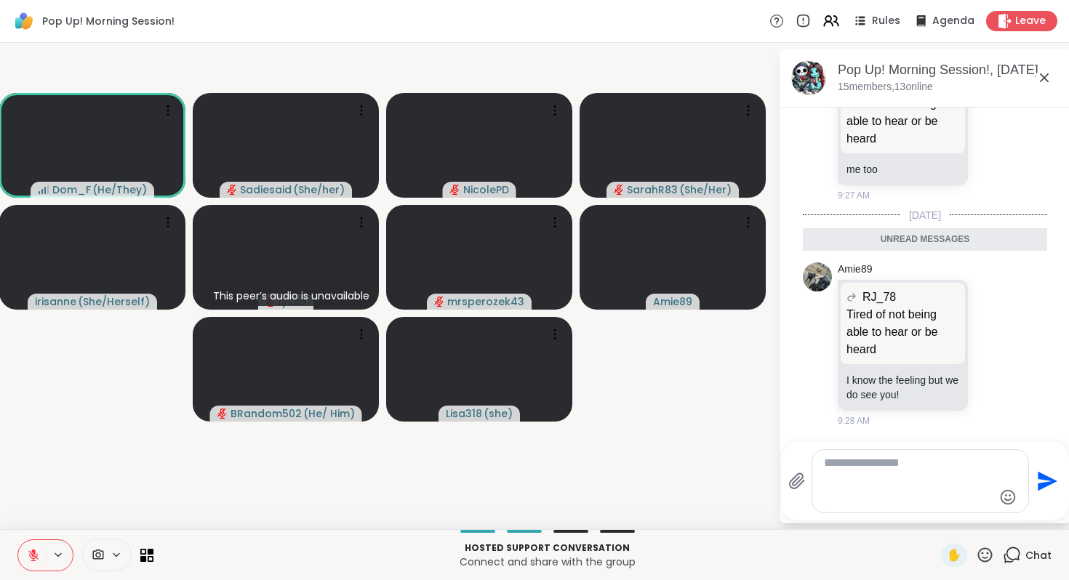
click at [40, 549] on icon at bounding box center [33, 555] width 13 height 13
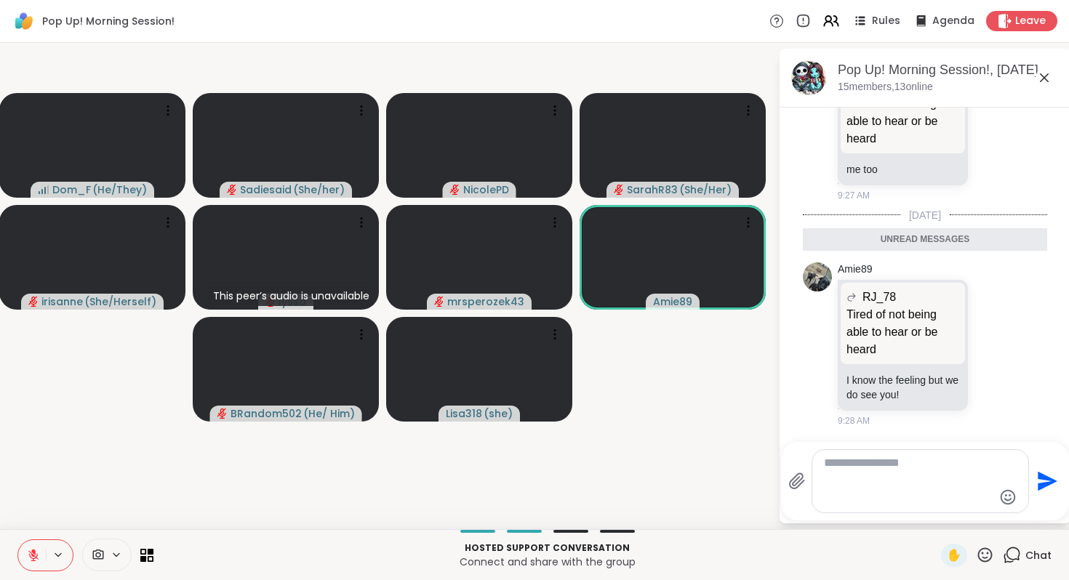
click at [1036, 87] on icon at bounding box center [1044, 77] width 17 height 17
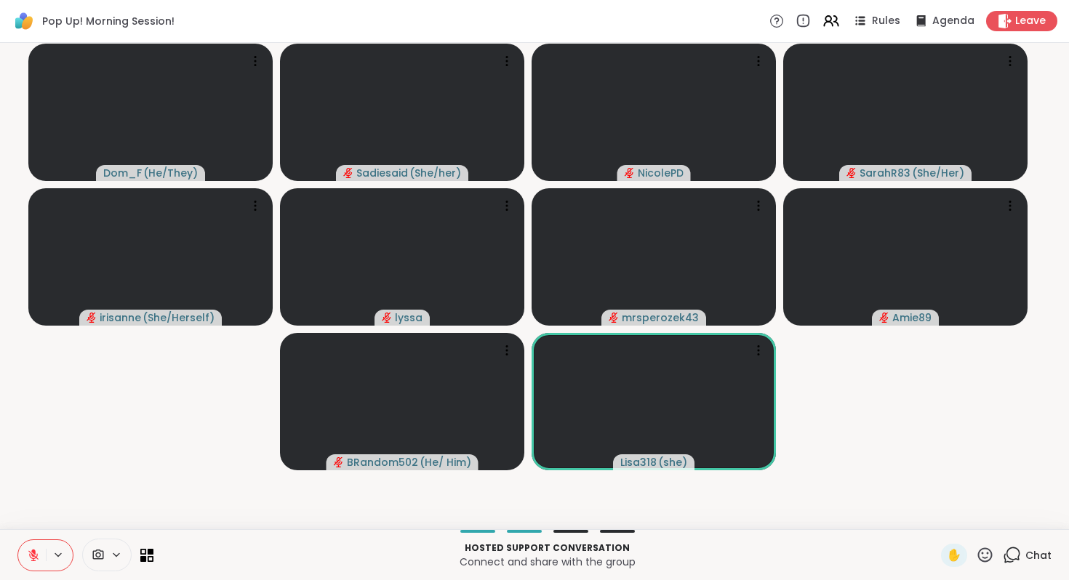
click at [1003, 546] on icon at bounding box center [1012, 555] width 18 height 18
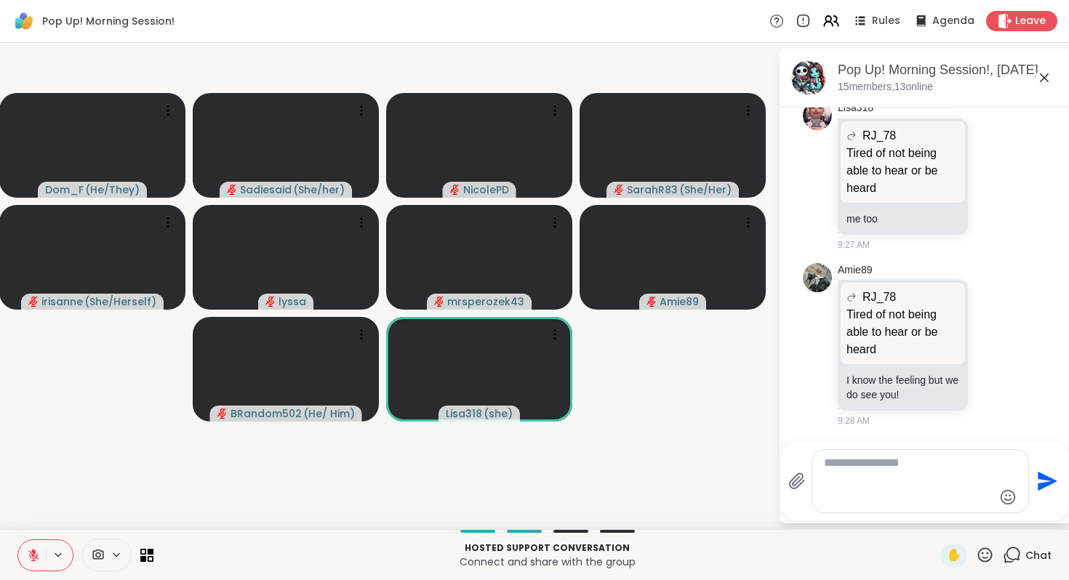
scroll to position [5795, 0]
click at [880, 456] on textarea "Type your message" at bounding box center [908, 481] width 169 height 51
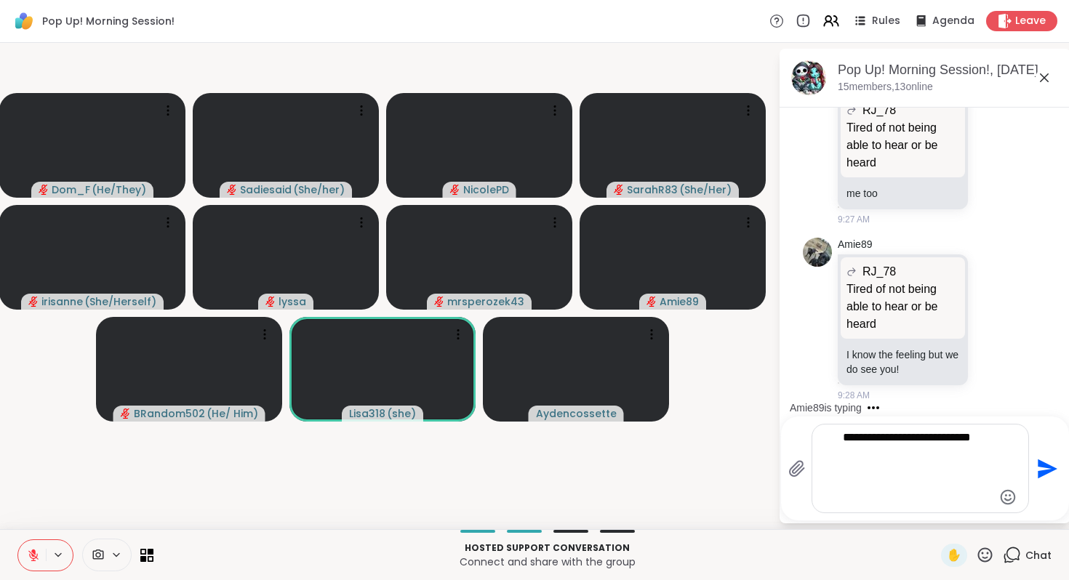
type textarea "**********"
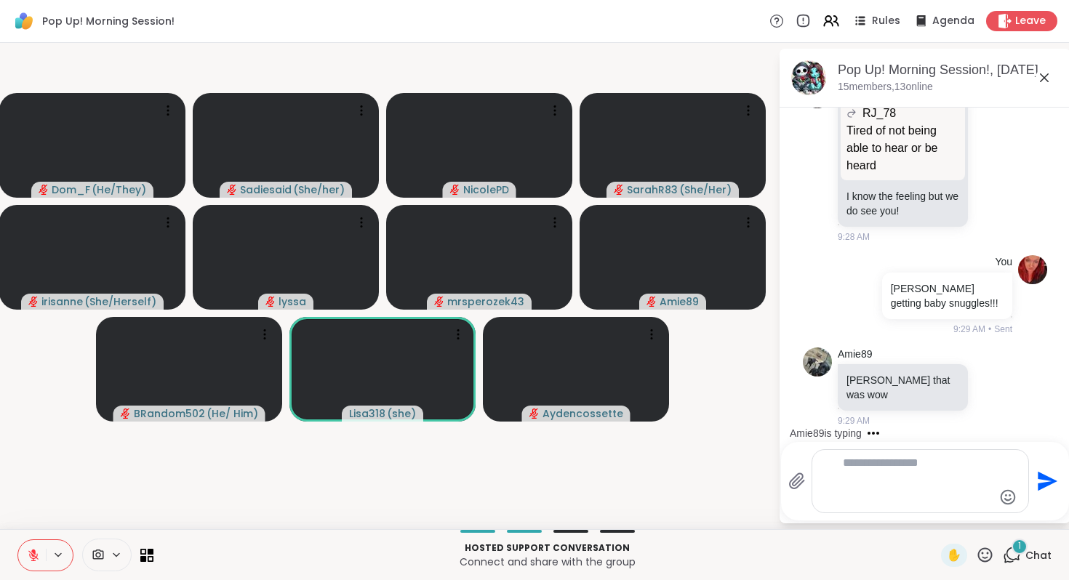
scroll to position [6188, 0]
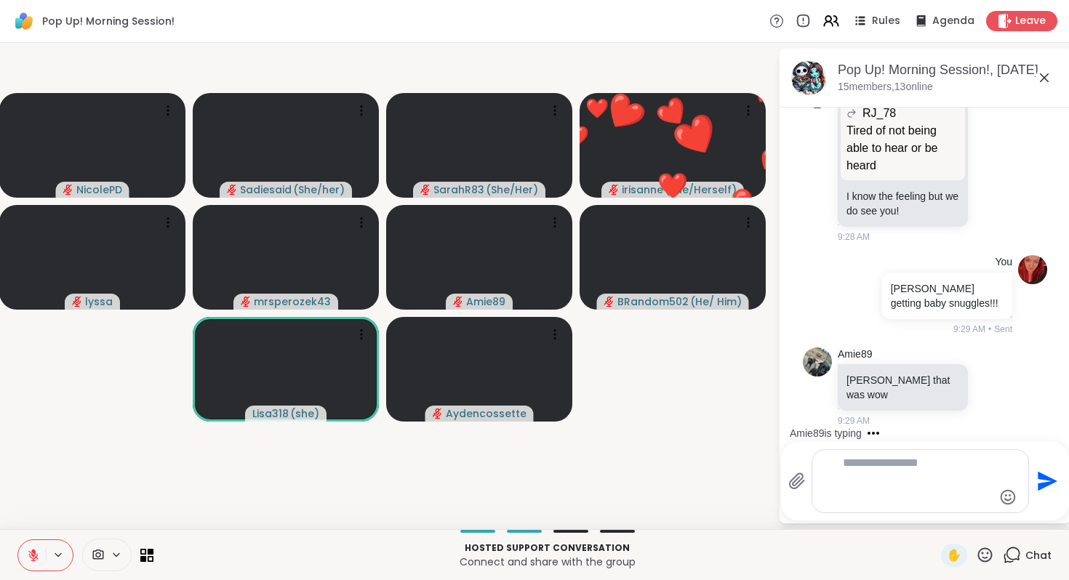
click at [978, 548] on icon at bounding box center [985, 555] width 15 height 15
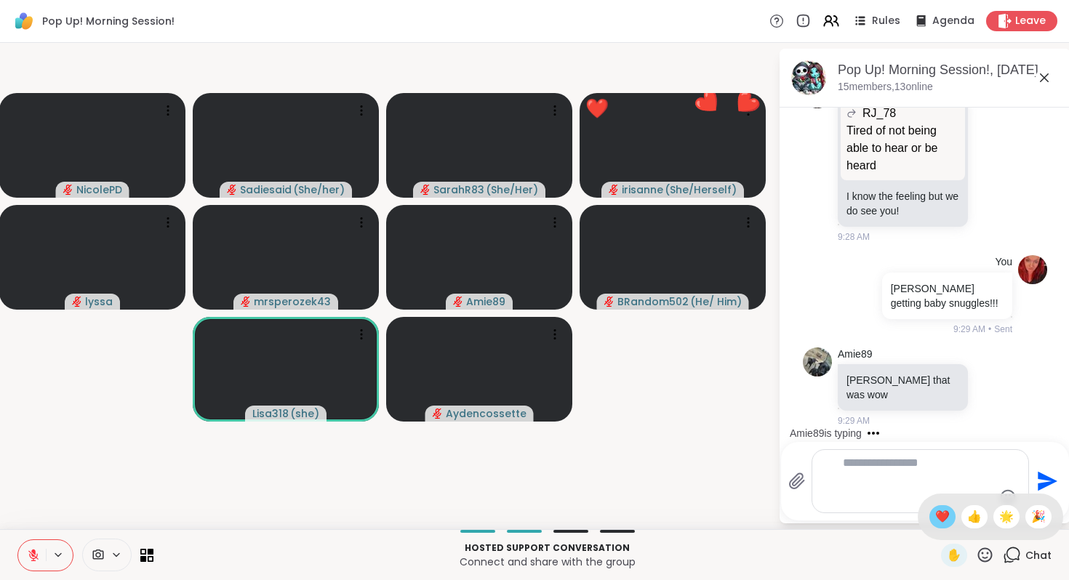
click at [935, 508] on span "❤️" at bounding box center [942, 516] width 15 height 17
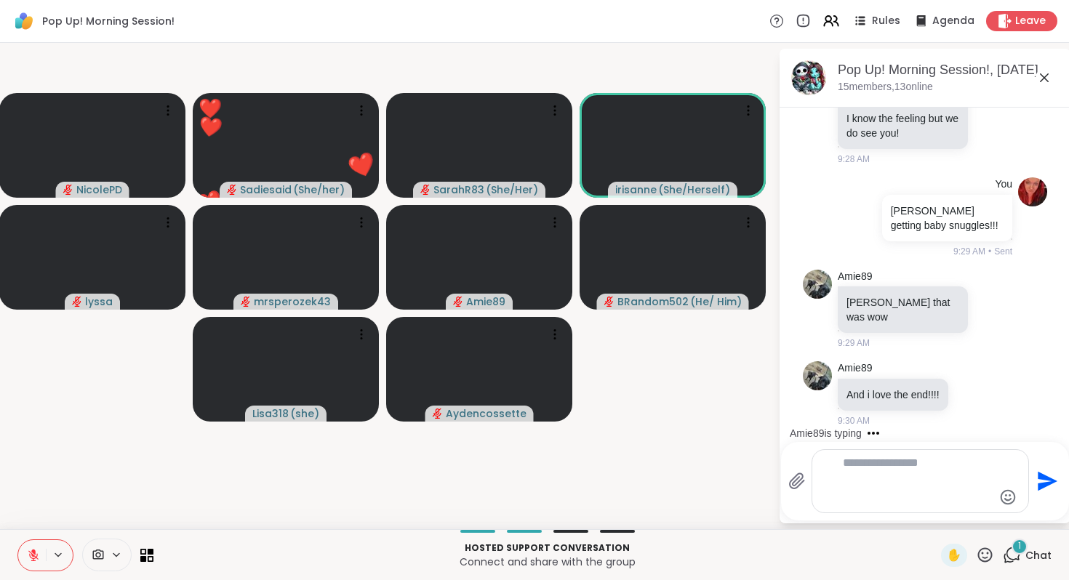
scroll to position [6347, 0]
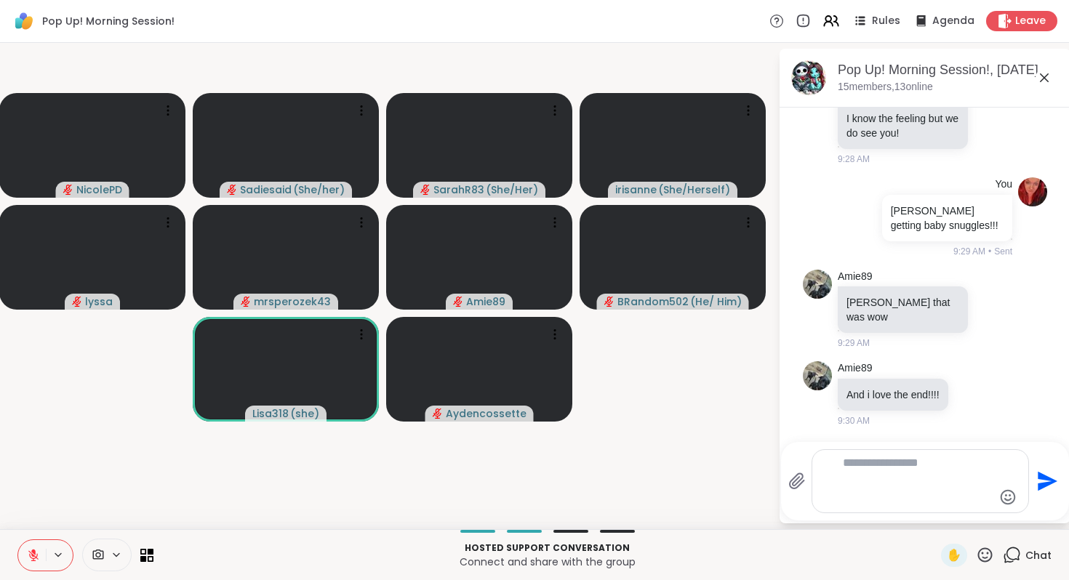
click at [1036, 87] on icon at bounding box center [1044, 77] width 17 height 17
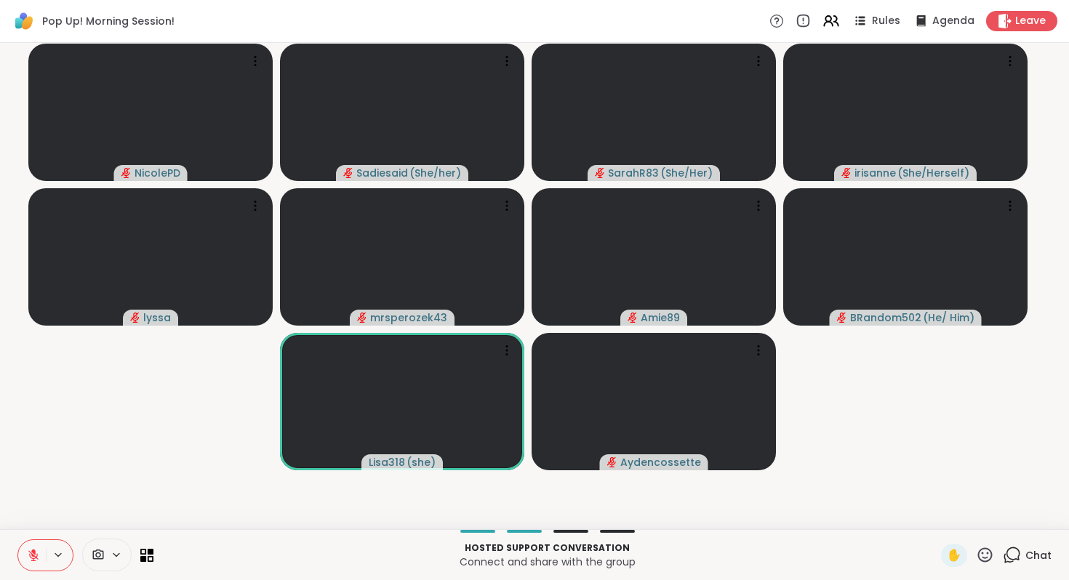
click at [978, 548] on icon at bounding box center [985, 555] width 15 height 15
click at [935, 508] on span "❤️" at bounding box center [942, 516] width 15 height 17
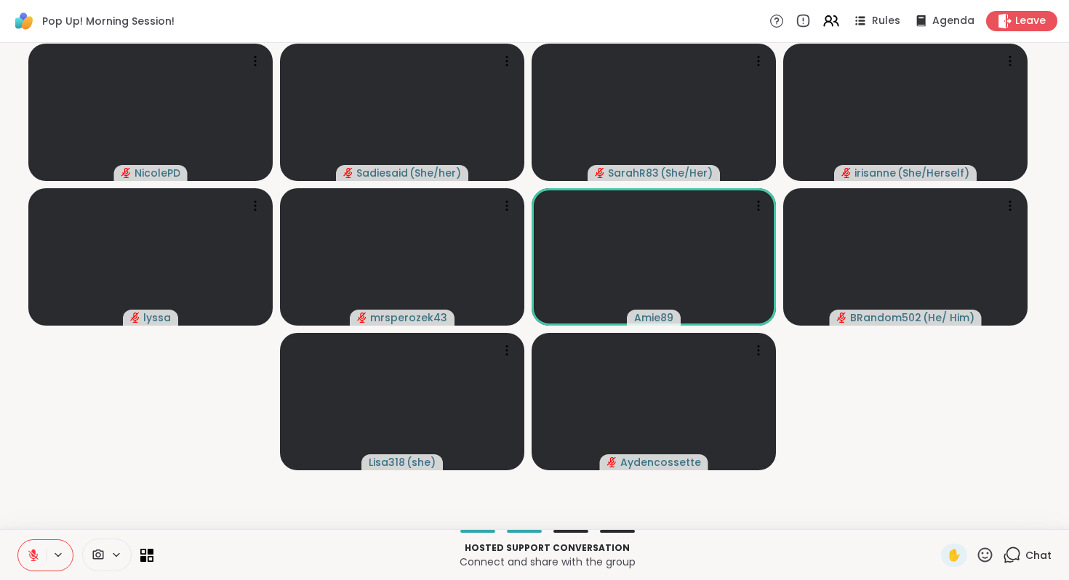
click at [1003, 546] on icon at bounding box center [1012, 555] width 18 height 18
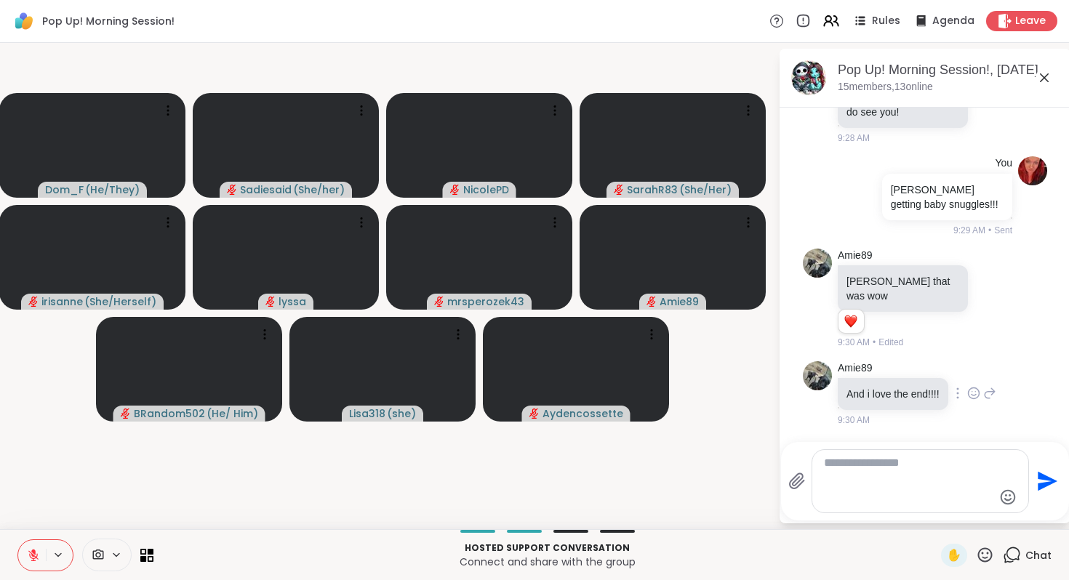
scroll to position [6050, 0]
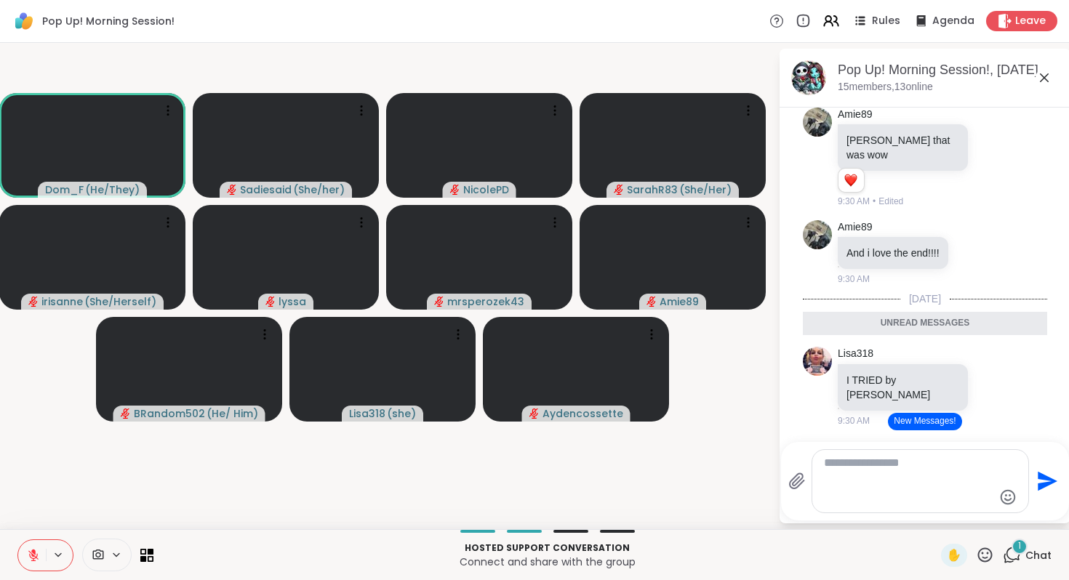
click at [904, 413] on button "New Messages!" at bounding box center [924, 421] width 73 height 17
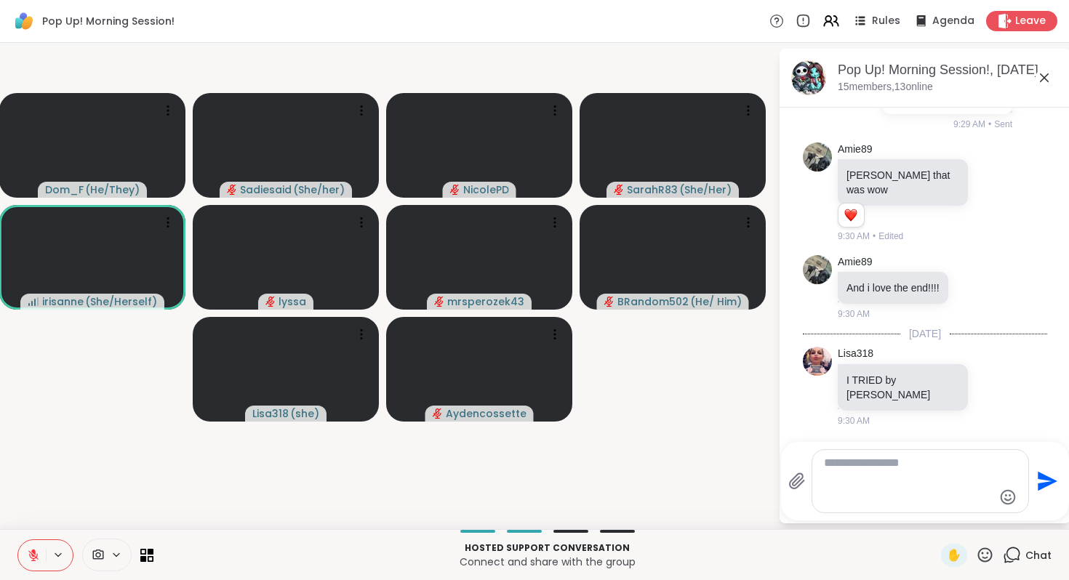
click at [1036, 87] on icon at bounding box center [1044, 77] width 17 height 17
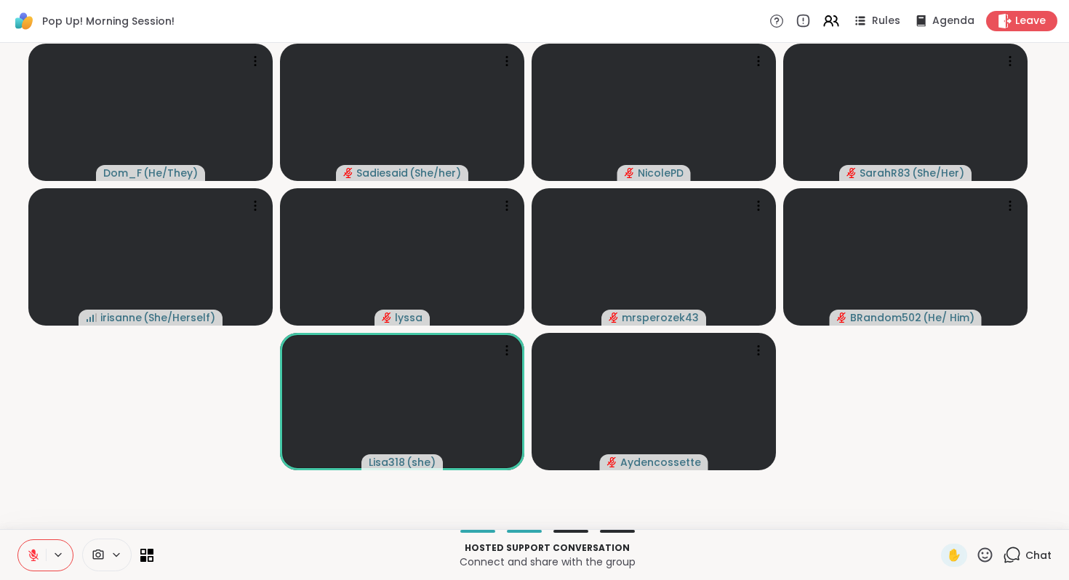
click at [71, 549] on button at bounding box center [59, 555] width 27 height 12
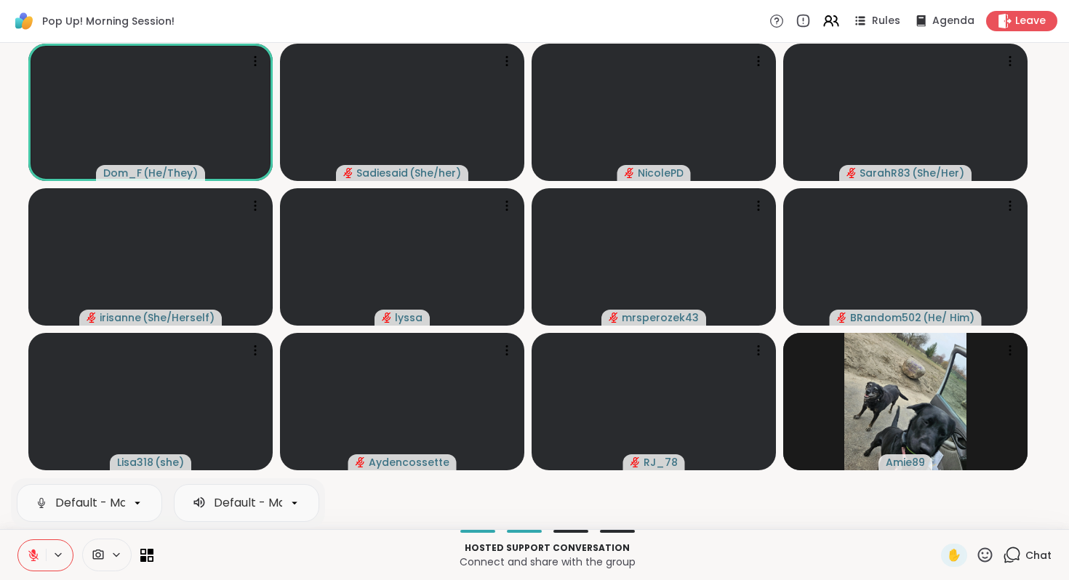
click at [39, 551] on icon at bounding box center [33, 556] width 10 height 10
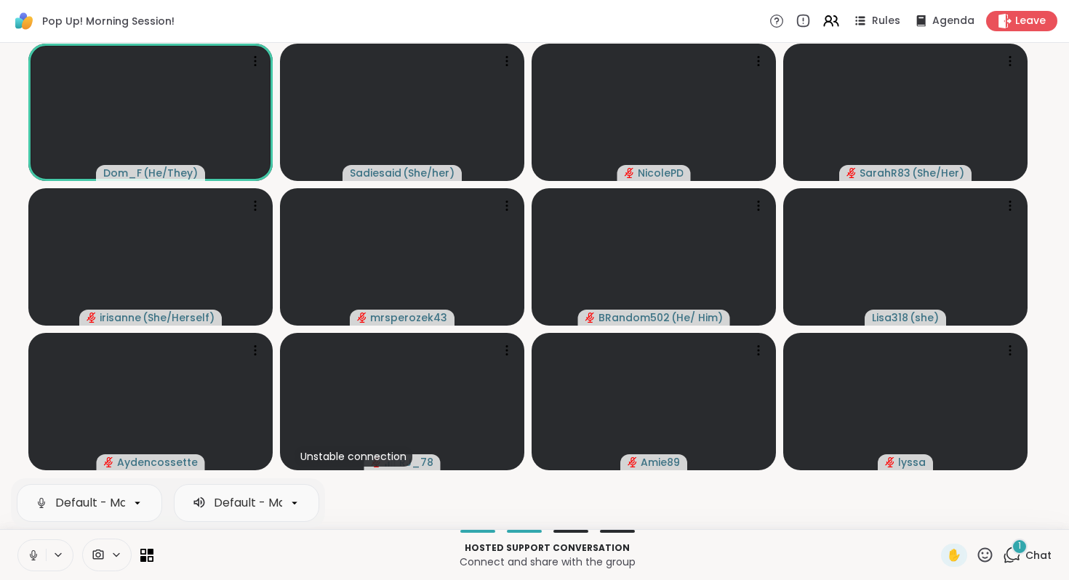
click at [40, 549] on icon at bounding box center [33, 555] width 13 height 13
click at [1003, 546] on icon at bounding box center [1012, 555] width 18 height 18
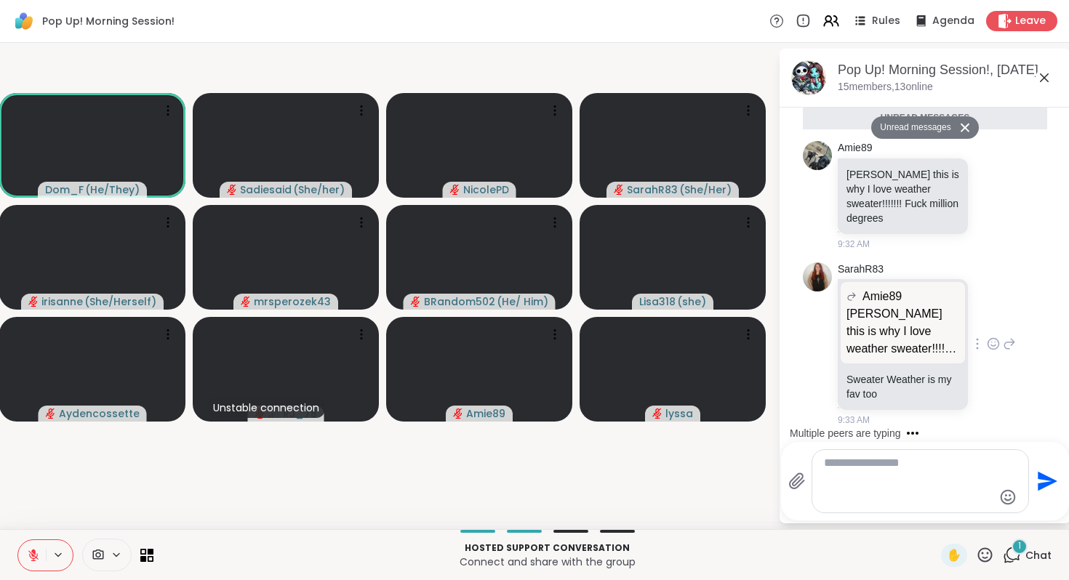
scroll to position [7295, 0]
click at [994, 339] on icon at bounding box center [994, 344] width 11 height 11
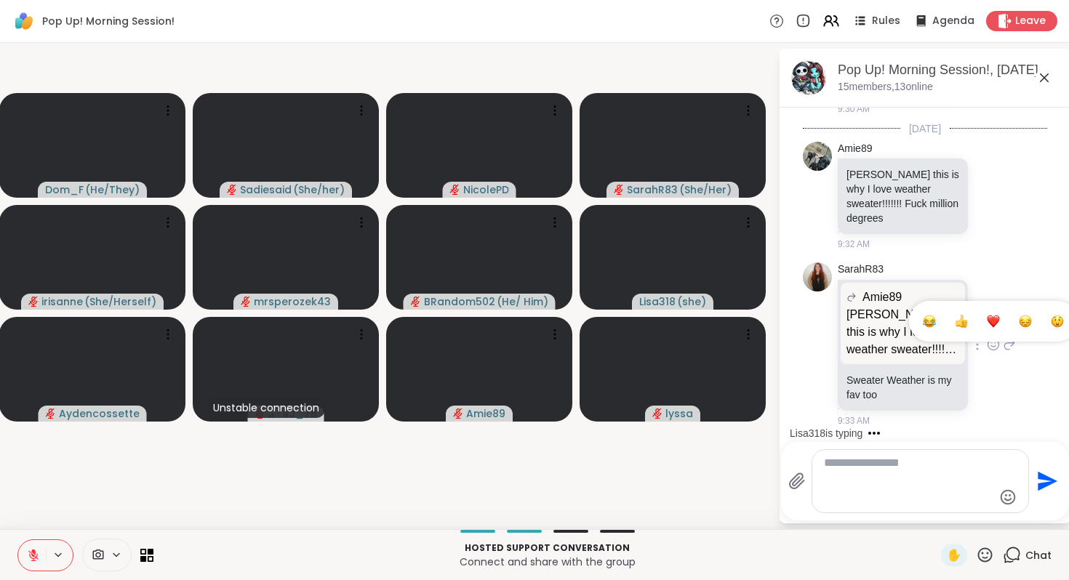
scroll to position [7206, 0]
click at [924, 315] on div "Select Reaction: Joy" at bounding box center [929, 321] width 13 height 13
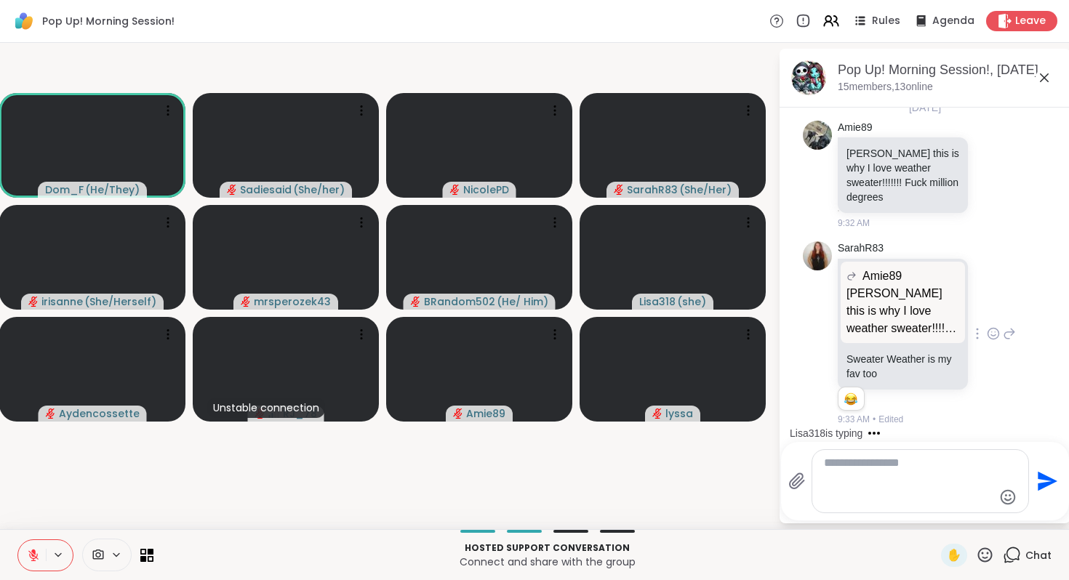
scroll to position [7200, 0]
click at [1010, 325] on icon at bounding box center [1009, 333] width 13 height 17
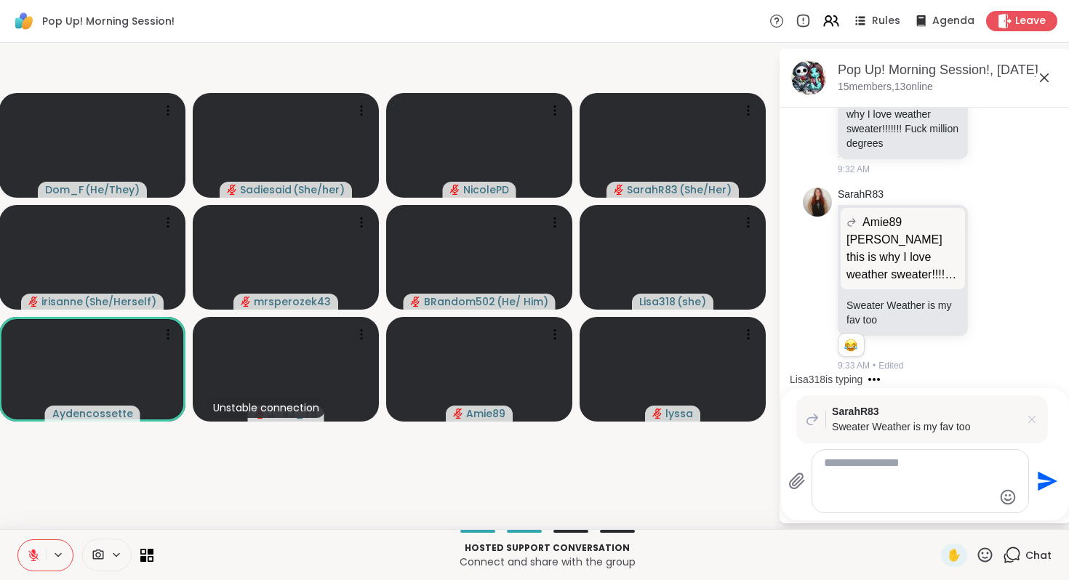
click at [1025, 412] on icon at bounding box center [1032, 419] width 15 height 15
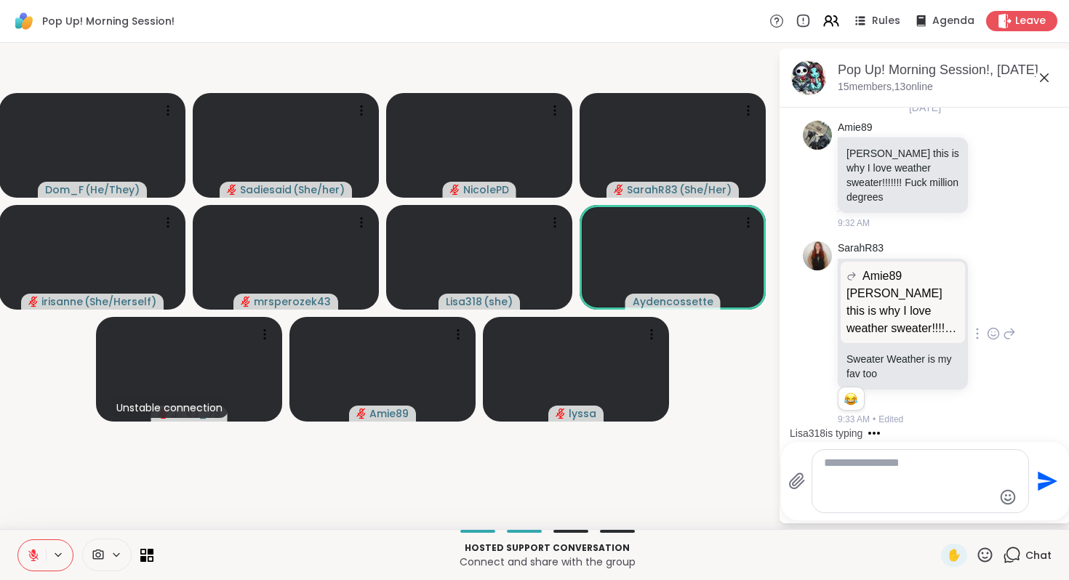
scroll to position [7126, 0]
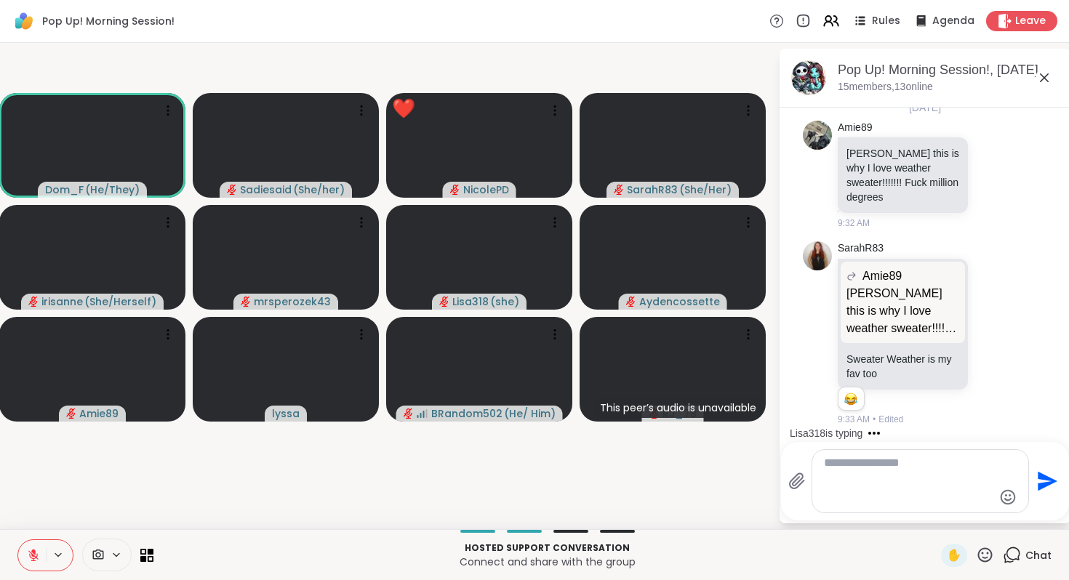
click at [1036, 87] on icon at bounding box center [1044, 77] width 17 height 17
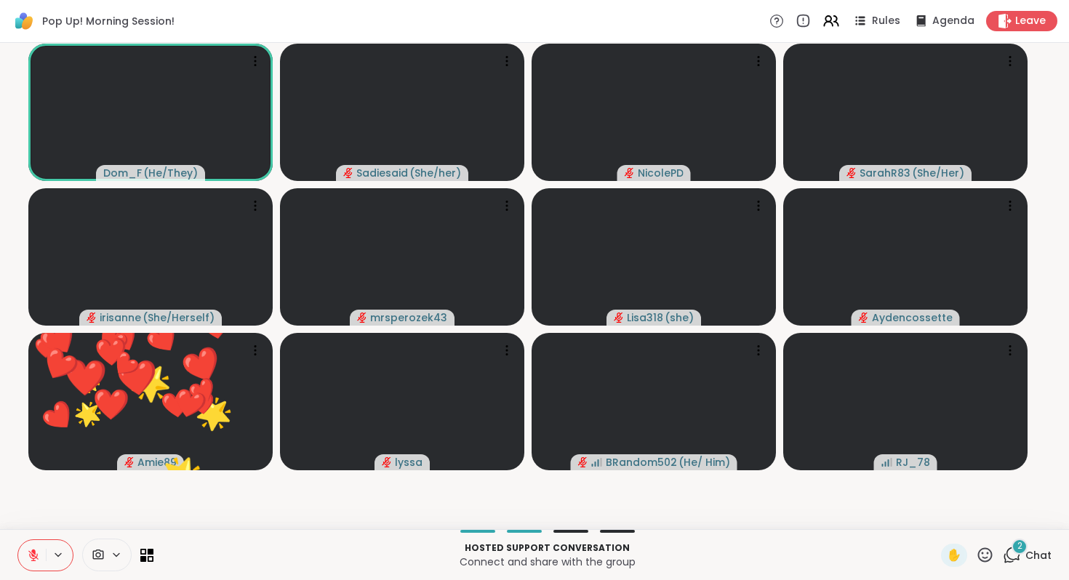
click at [1003, 546] on icon at bounding box center [1012, 555] width 18 height 18
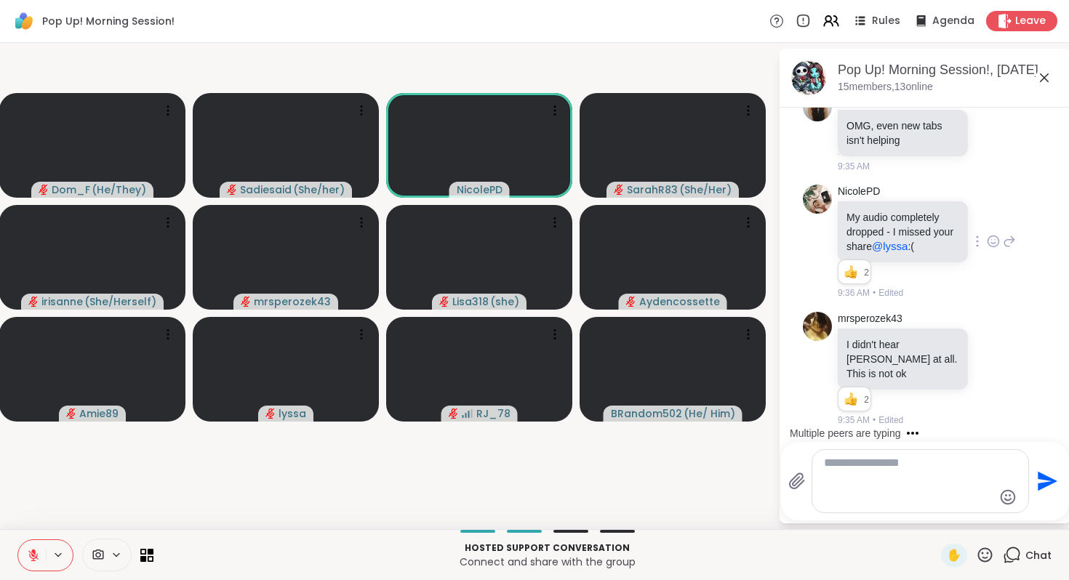
scroll to position [8520, 0]
click at [1036, 87] on icon at bounding box center [1044, 77] width 17 height 17
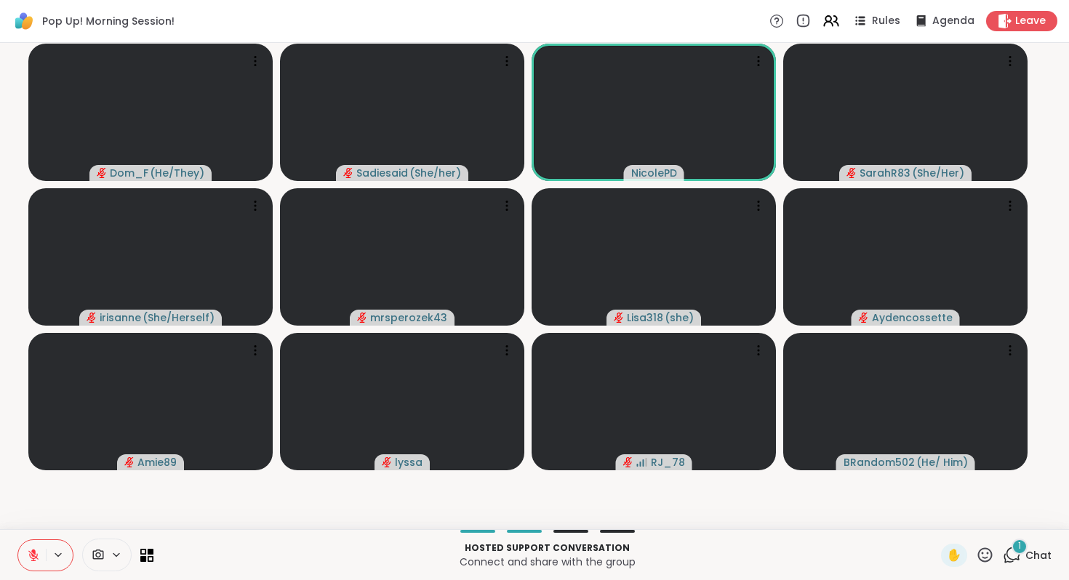
click at [1003, 546] on icon at bounding box center [1012, 555] width 18 height 18
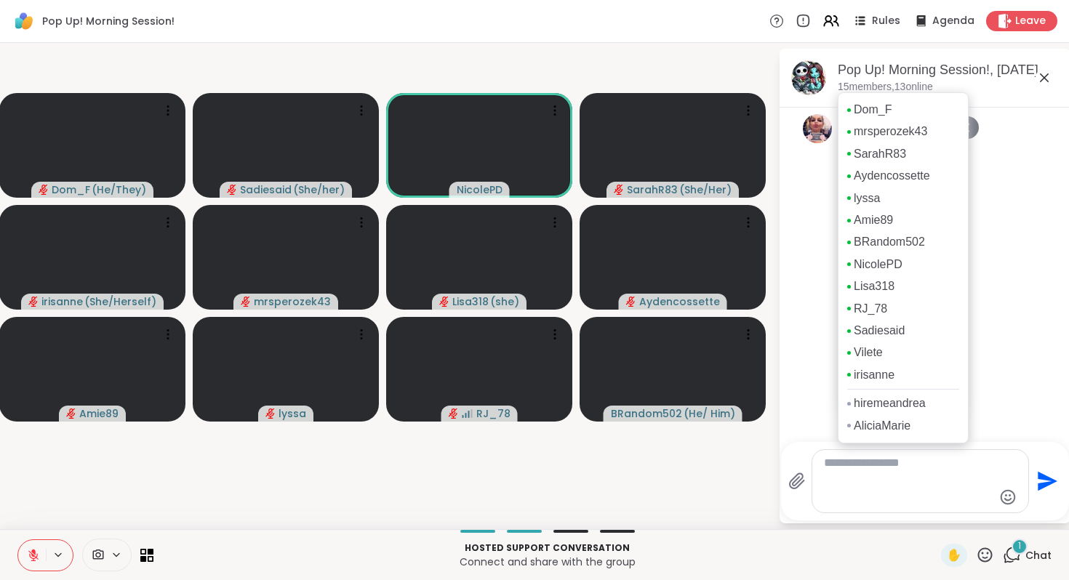
scroll to position [10292, 0]
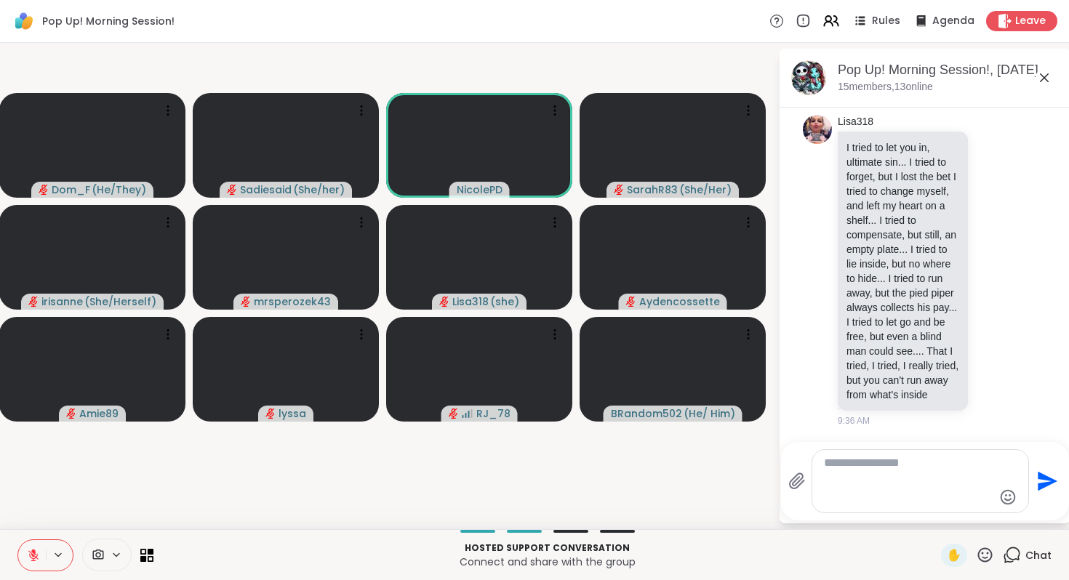
click at [1036, 87] on icon at bounding box center [1044, 77] width 17 height 17
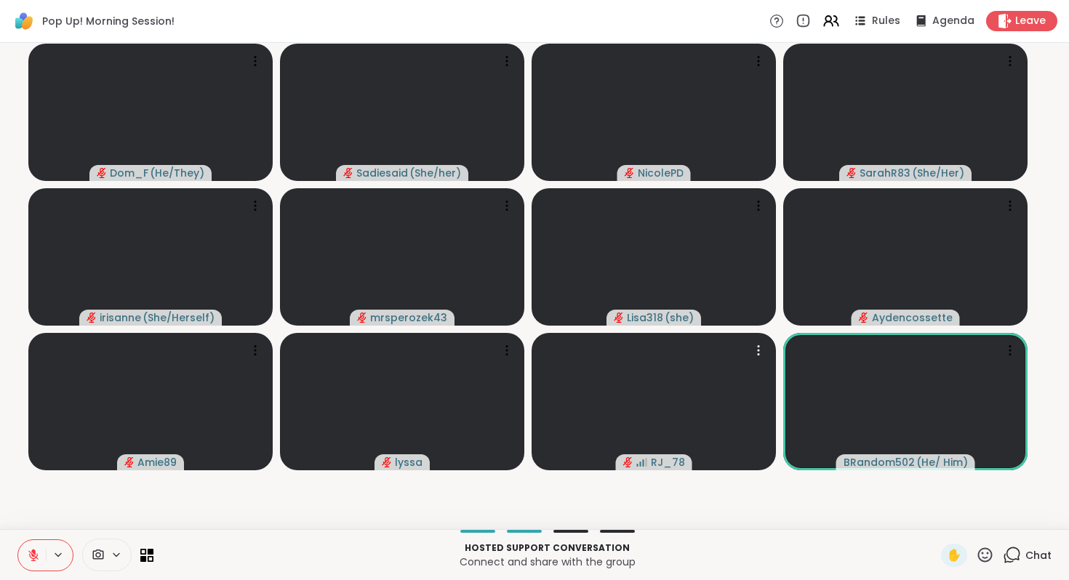
click at [976, 546] on icon at bounding box center [985, 555] width 18 height 18
click at [935, 508] on span "❤️" at bounding box center [942, 516] width 15 height 17
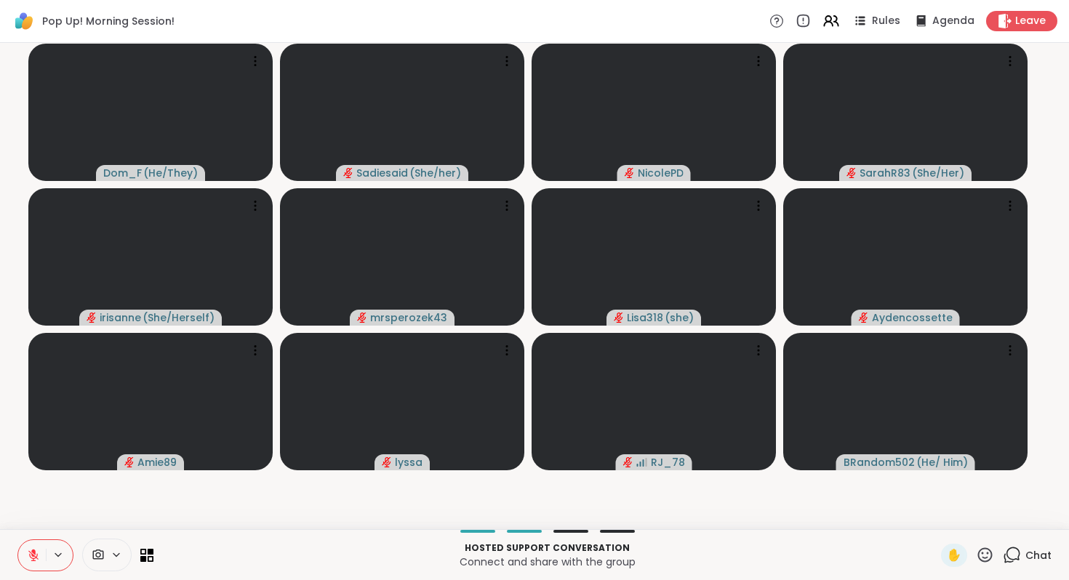
click at [1003, 546] on icon at bounding box center [1012, 555] width 18 height 18
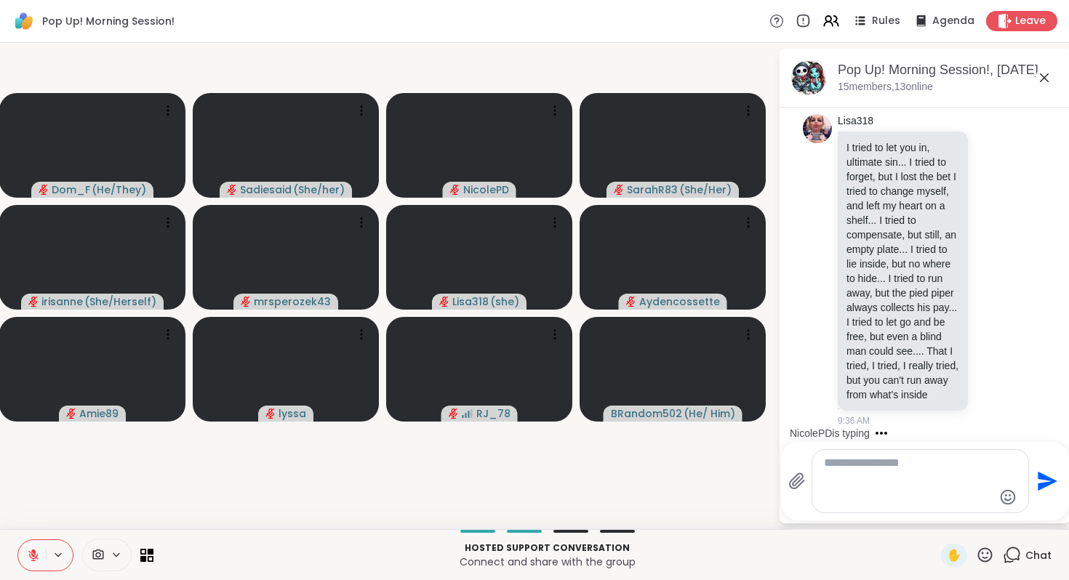
scroll to position [8955, 0]
click at [987, 52] on icon at bounding box center [993, 44] width 13 height 15
click at [923, 28] on div "Select Reaction: Joy" at bounding box center [929, 21] width 13 height 13
click at [987, 52] on icon at bounding box center [993, 44] width 13 height 15
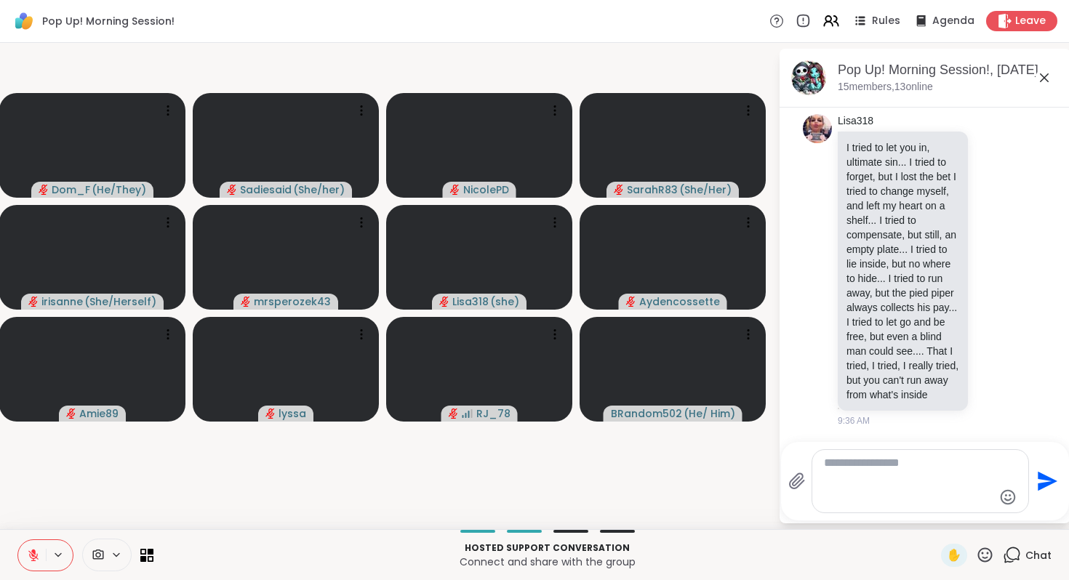
click at [987, 28] on div "Select Reaction: Heart" at bounding box center [993, 21] width 13 height 13
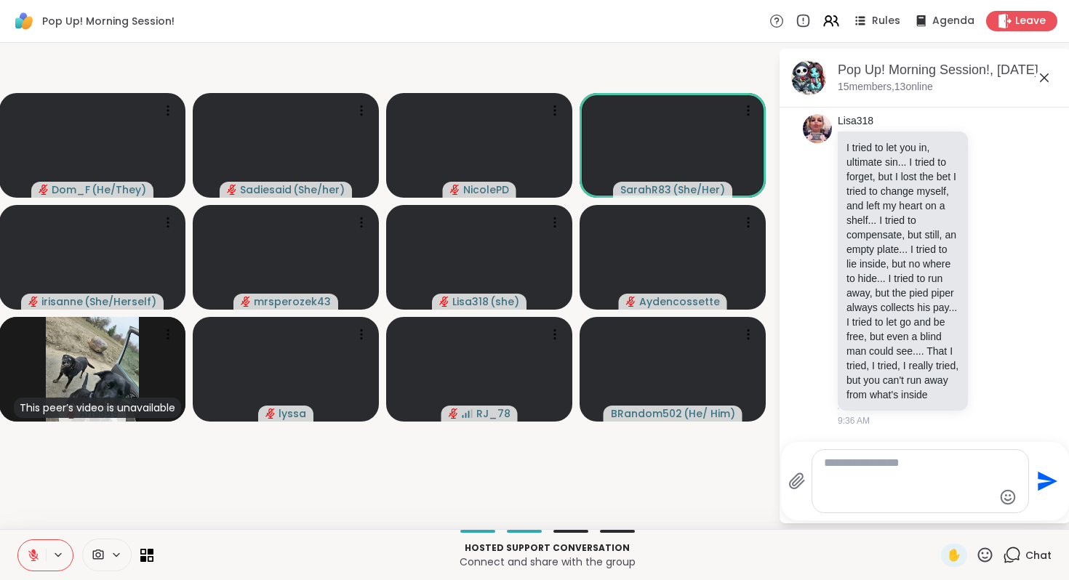
scroll to position [9738, 0]
click at [987, 277] on icon at bounding box center [993, 270] width 13 height 15
click at [987, 253] on div "Select Reaction: Heart" at bounding box center [993, 246] width 13 height 13
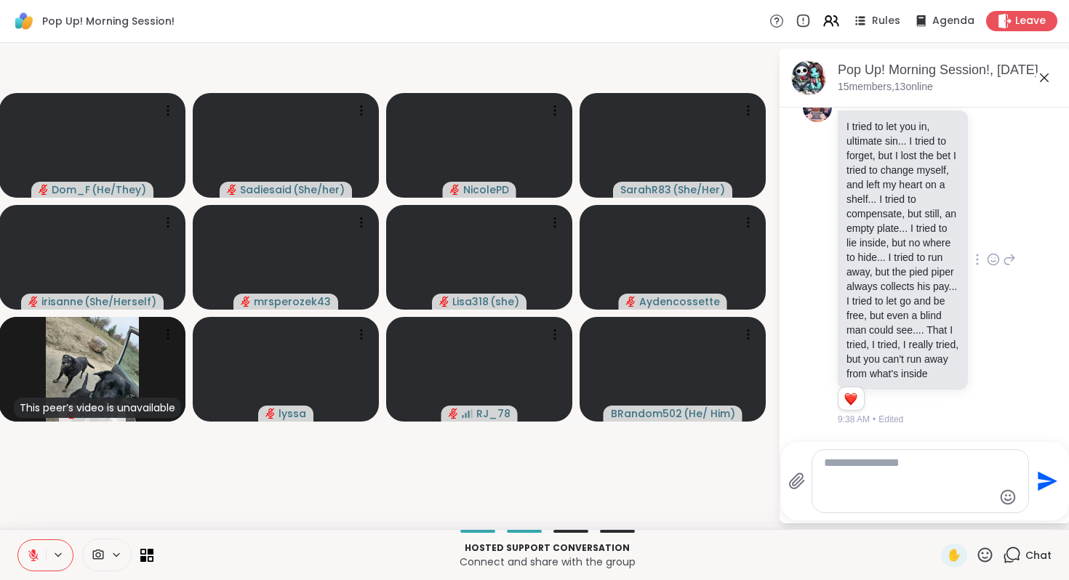
scroll to position [10389, 0]
click at [1036, 87] on icon at bounding box center [1044, 77] width 17 height 17
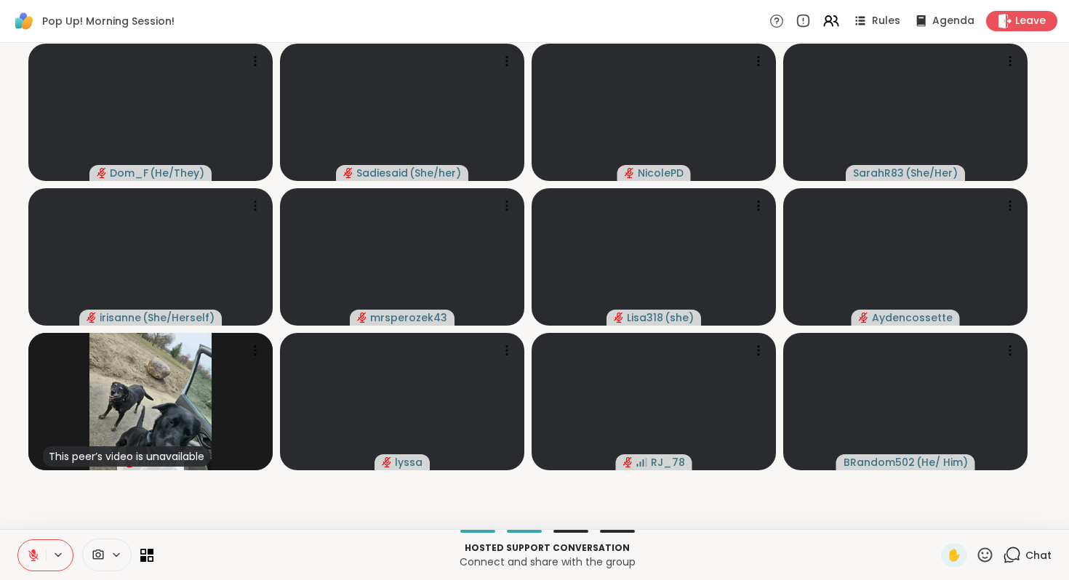
click at [976, 546] on icon at bounding box center [985, 555] width 18 height 18
click at [935, 508] on span "❤️" at bounding box center [942, 516] width 15 height 17
click at [39, 551] on icon at bounding box center [33, 556] width 10 height 10
click at [35, 551] on icon at bounding box center [33, 554] width 4 height 7
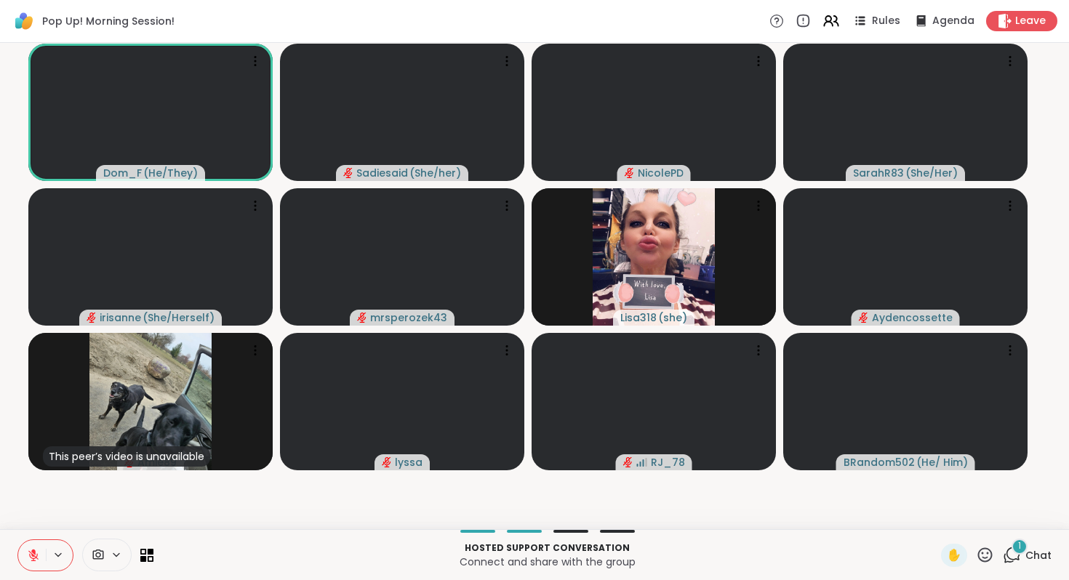
click at [1003, 546] on icon at bounding box center [1012, 555] width 18 height 18
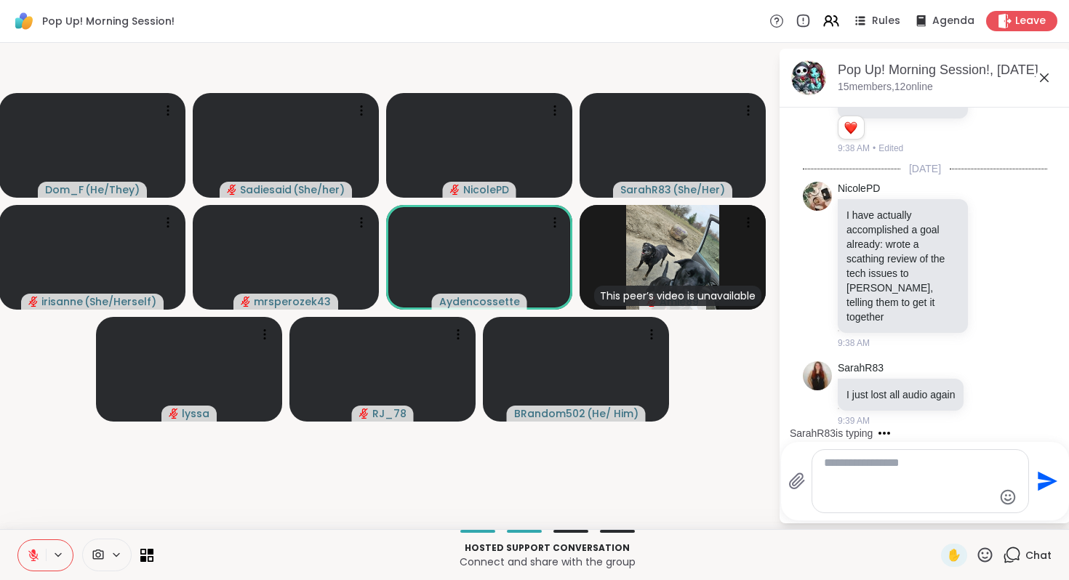
scroll to position [11112, 0]
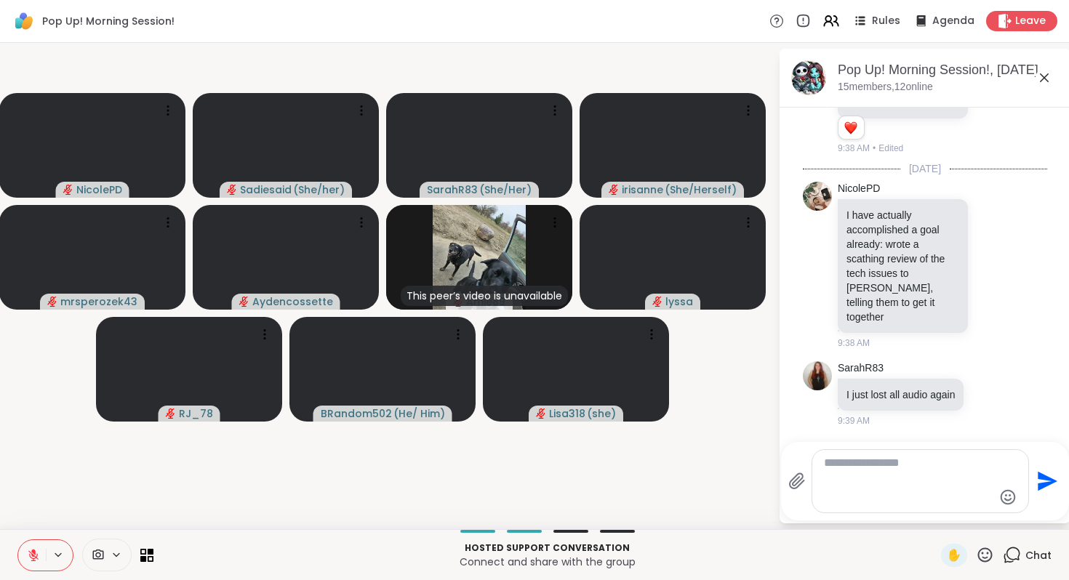
click at [40, 549] on icon at bounding box center [33, 555] width 13 height 13
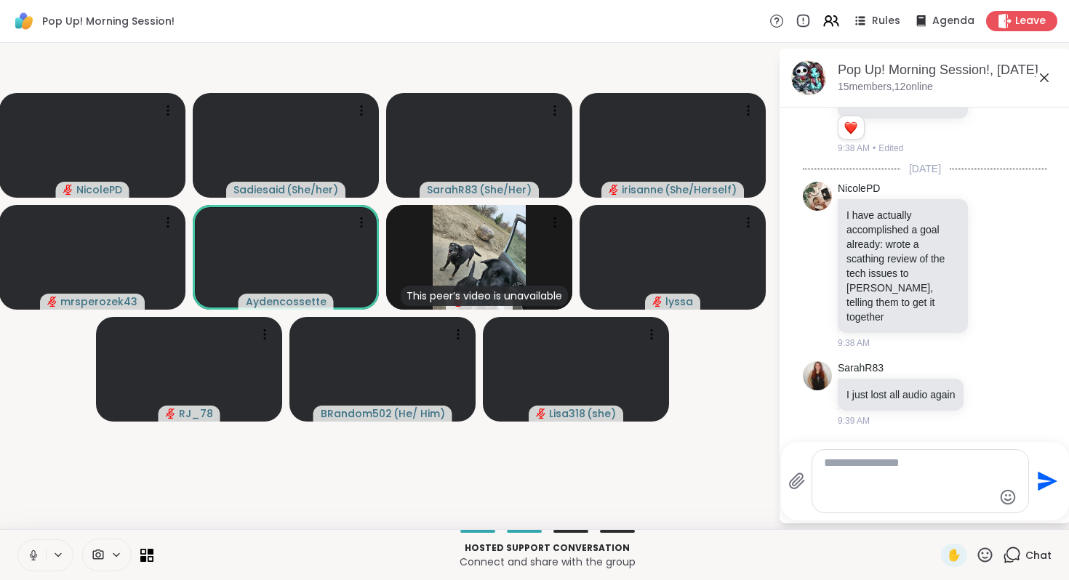
click at [1036, 87] on icon at bounding box center [1044, 77] width 17 height 17
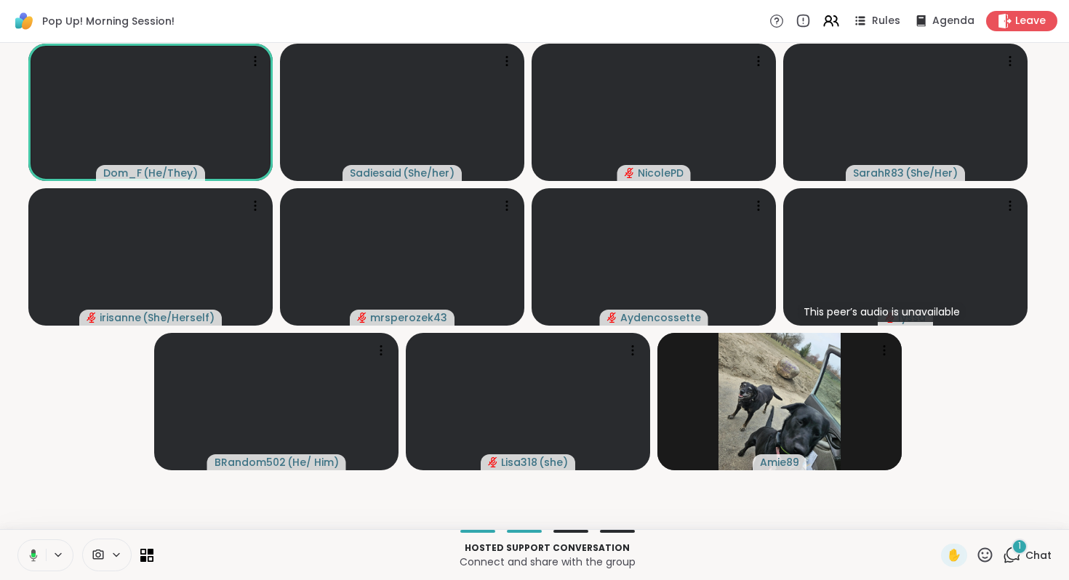
click at [38, 549] on icon at bounding box center [31, 555] width 13 height 13
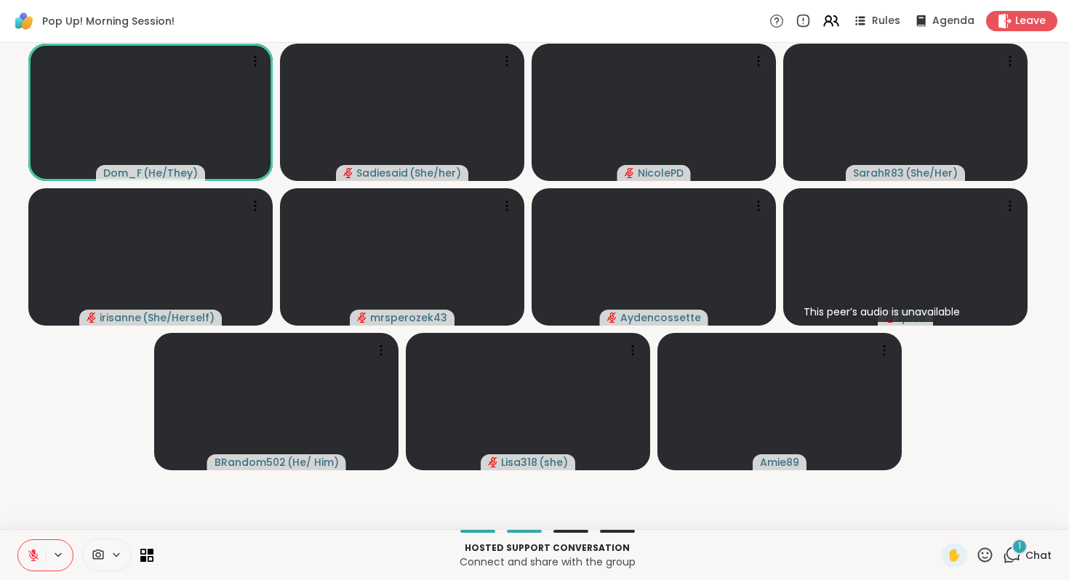
drag, startPoint x: 62, startPoint y: 540, endPoint x: 58, endPoint y: 533, distance: 8.1
click at [46, 540] on button at bounding box center [32, 555] width 28 height 31
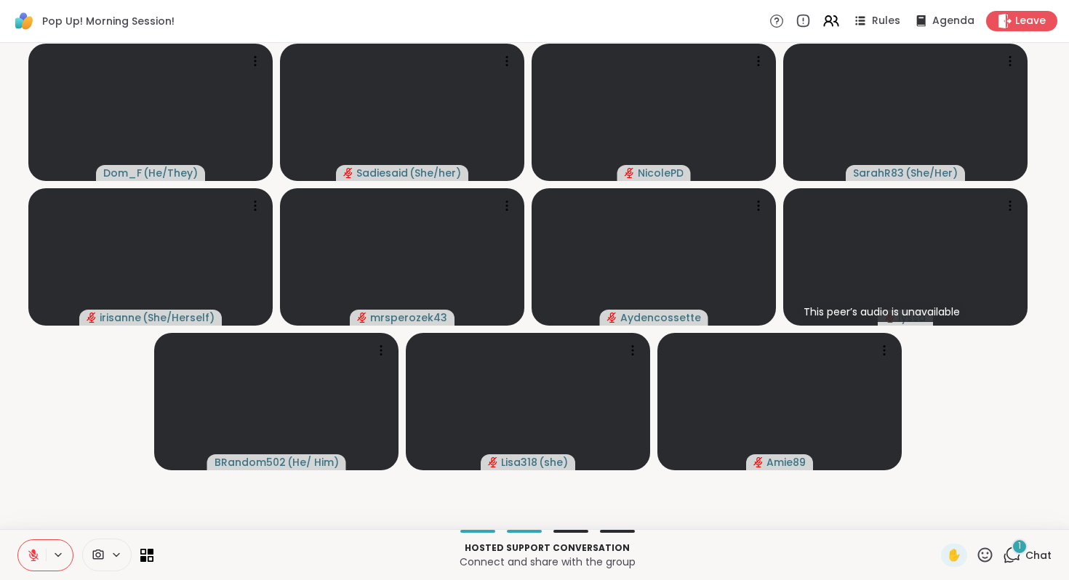
click at [46, 546] on button at bounding box center [32, 555] width 28 height 31
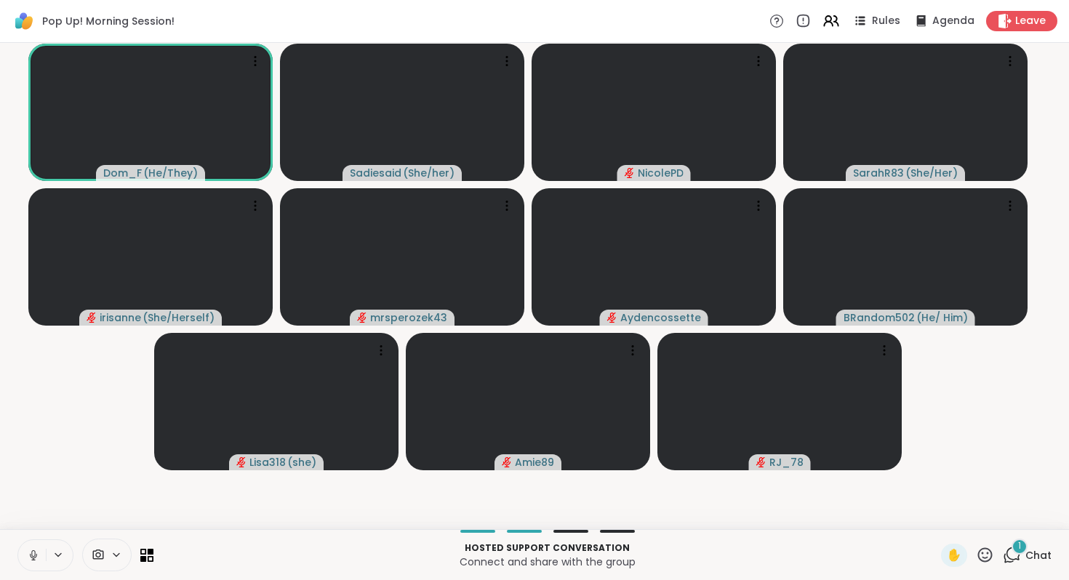
click at [40, 549] on icon at bounding box center [33, 555] width 13 height 13
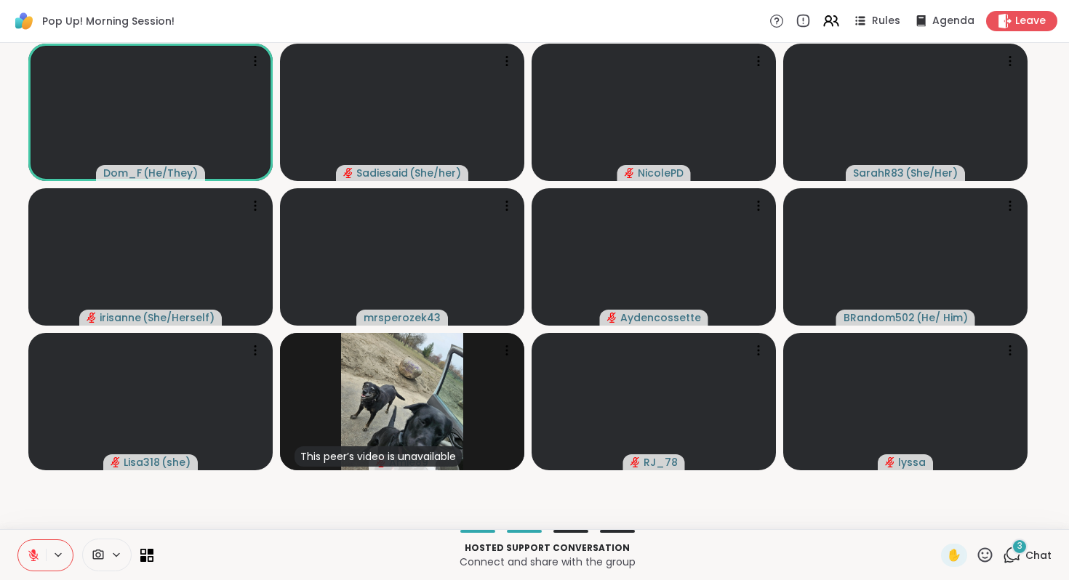
click at [1003, 546] on icon at bounding box center [1012, 555] width 18 height 18
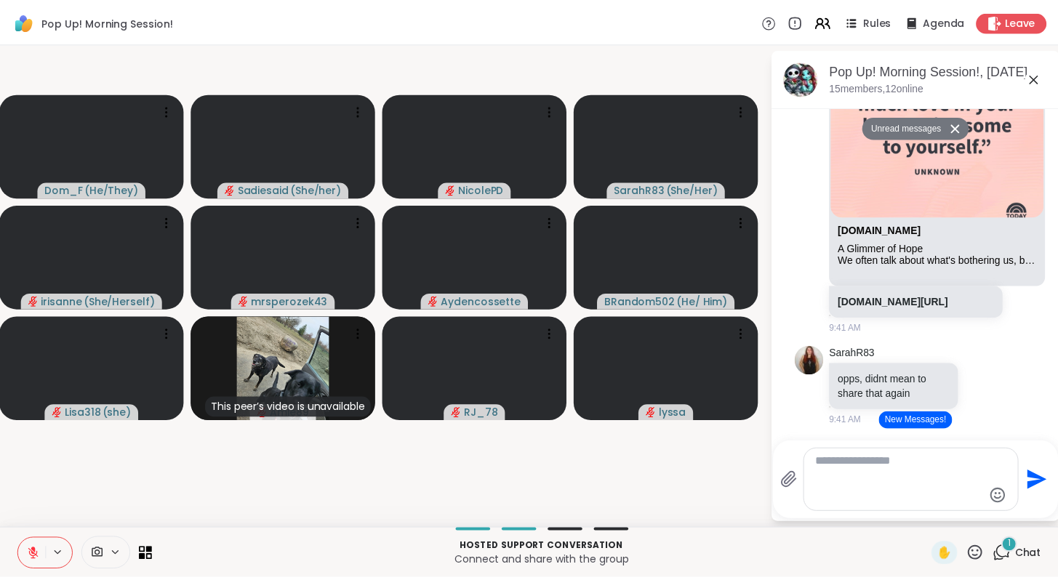
scroll to position [11580, 0]
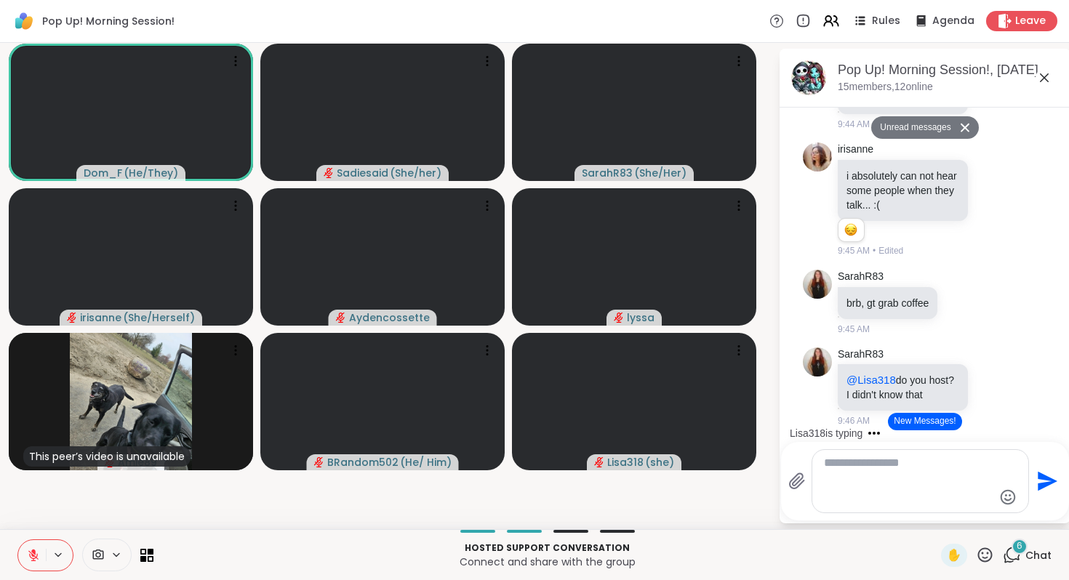
click at [46, 549] on button at bounding box center [32, 555] width 28 height 31
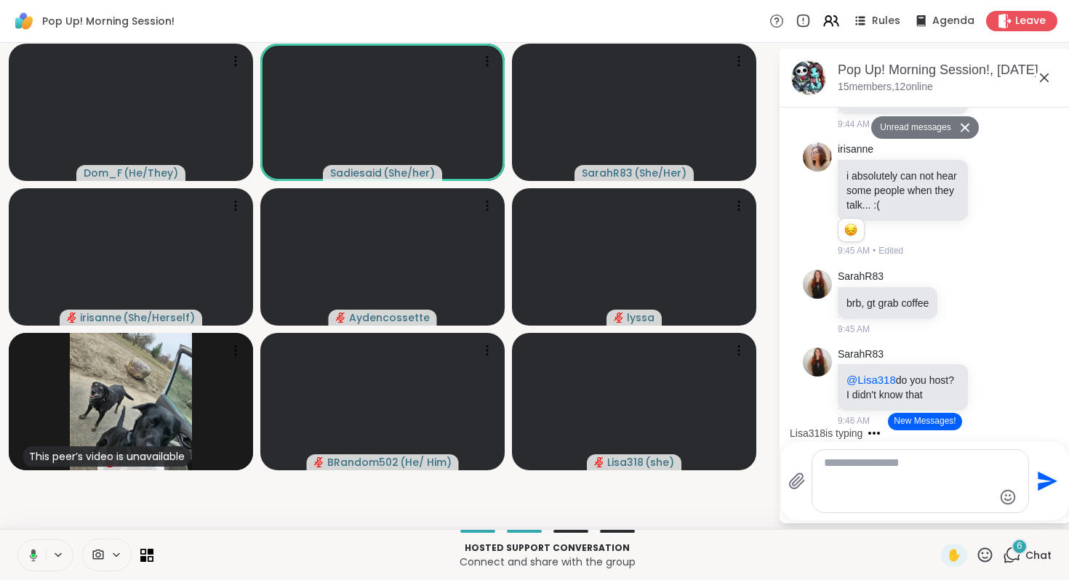
click at [1021, 79] on div "Pop Up! Morning Session!, [DATE]" at bounding box center [948, 70] width 221 height 18
click at [1036, 87] on icon at bounding box center [1044, 77] width 17 height 17
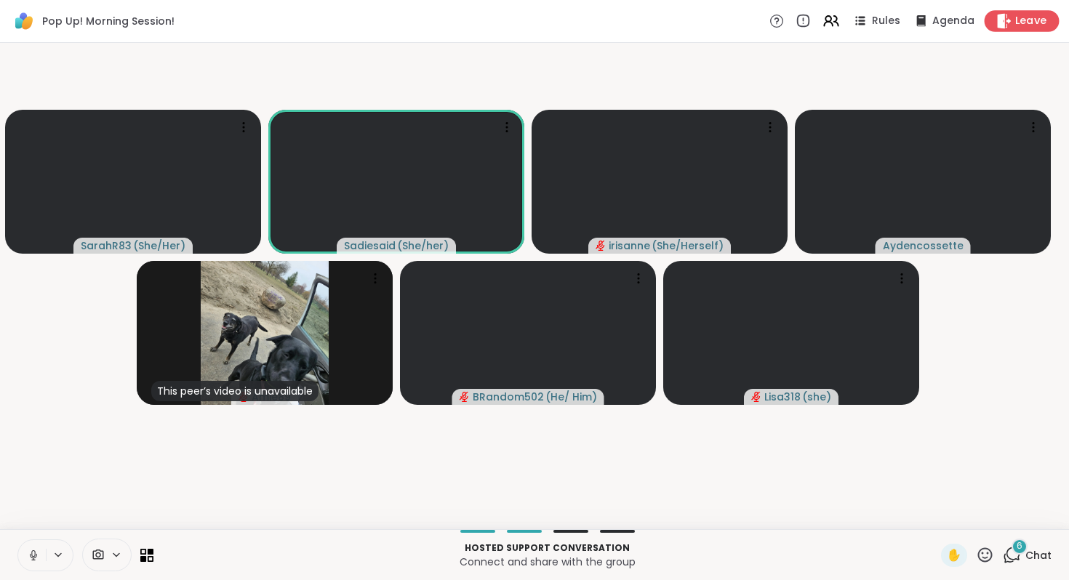
click at [1015, 20] on span "Leave" at bounding box center [1031, 21] width 32 height 15
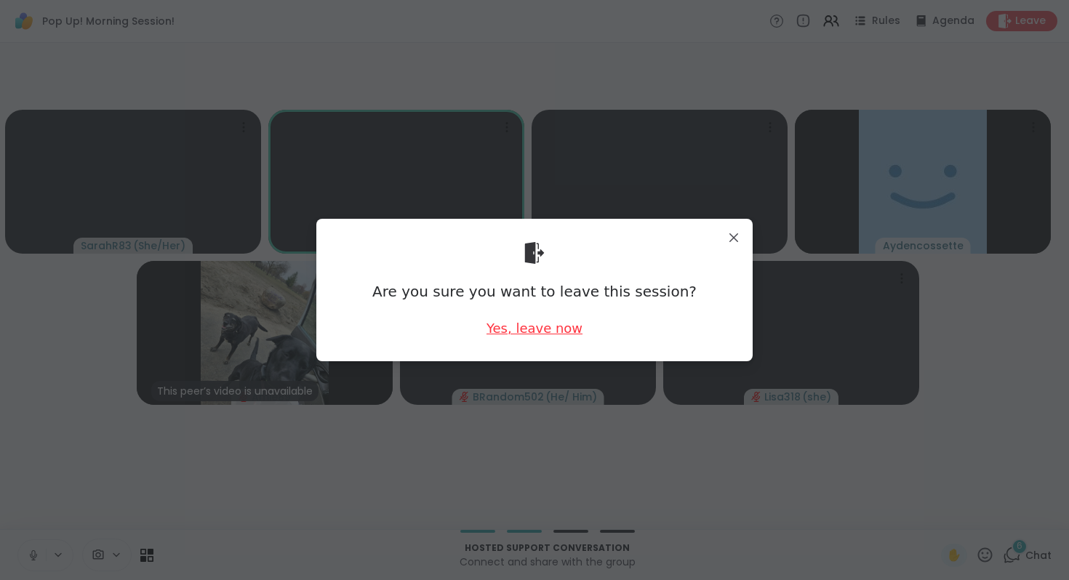
click at [523, 338] on div "Yes, leave now" at bounding box center [535, 328] width 96 height 18
